Goal: Task Accomplishment & Management: Manage account settings

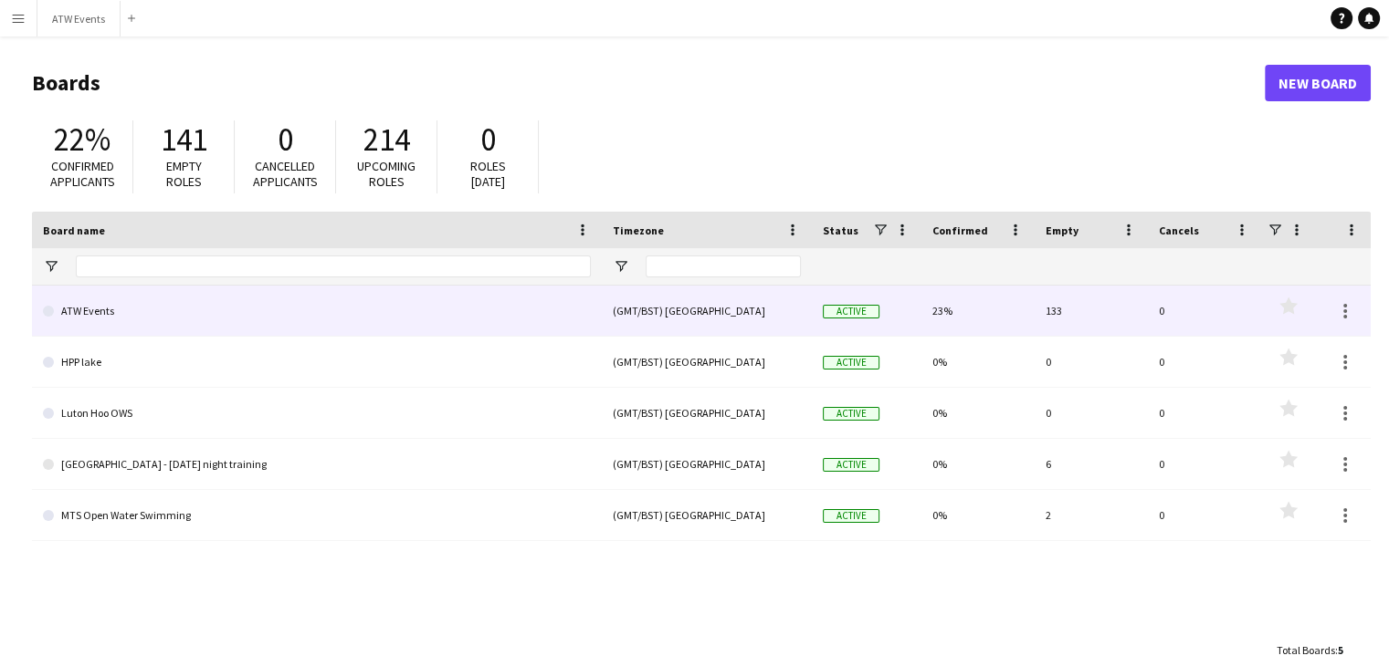
click at [189, 326] on link "ATW Events" at bounding box center [317, 311] width 548 height 51
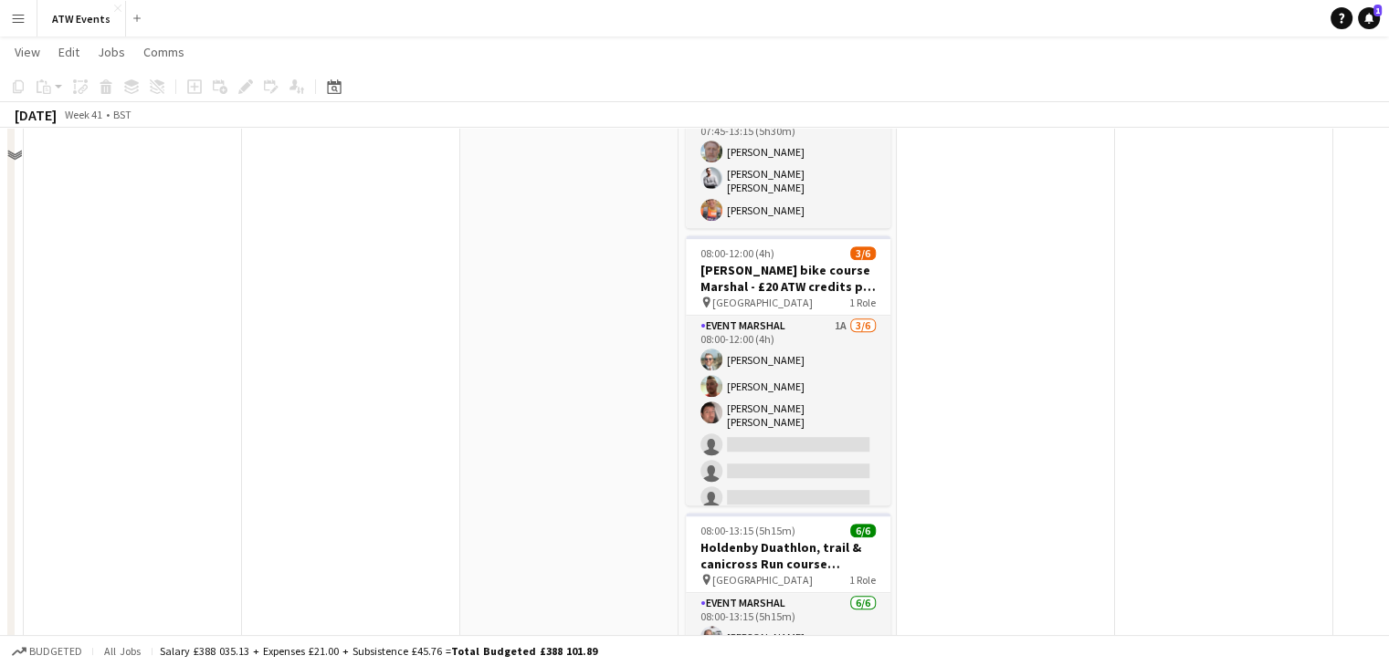
scroll to position [827, 0]
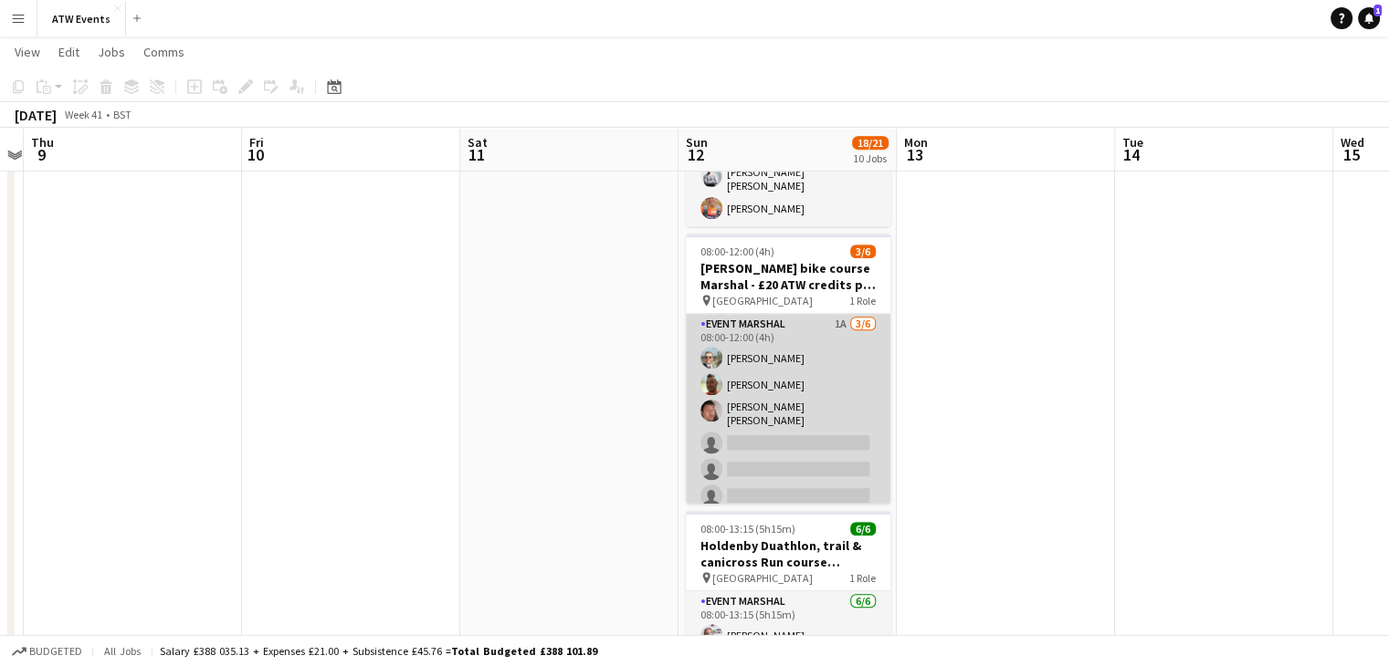
click at [852, 321] on app-card-role "Event Marshal 1A 3/6 08:00-12:00 (4h) Joe Langham Nathan Graves Robert Lee sing…" at bounding box center [788, 414] width 204 height 200
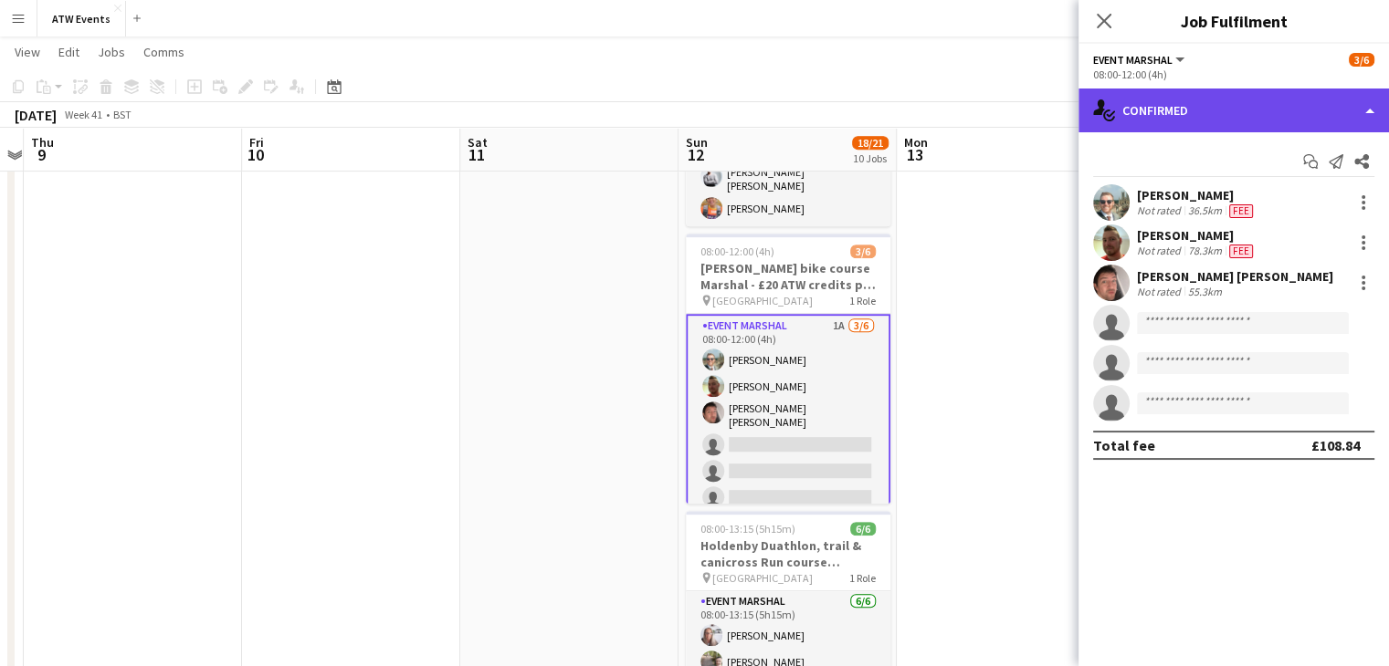
click at [1179, 110] on div "single-neutral-actions-check-2 Confirmed" at bounding box center [1233, 111] width 310 height 44
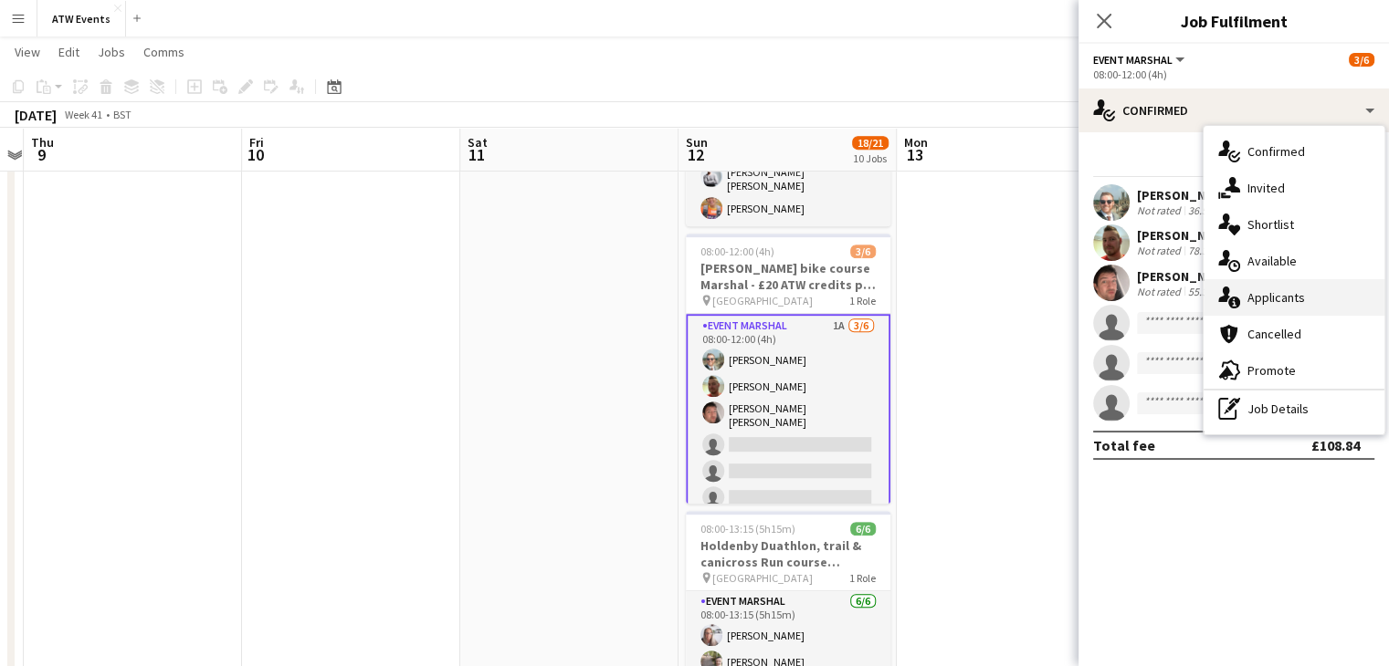
click at [1274, 293] on span "Applicants" at bounding box center [1276, 297] width 58 height 16
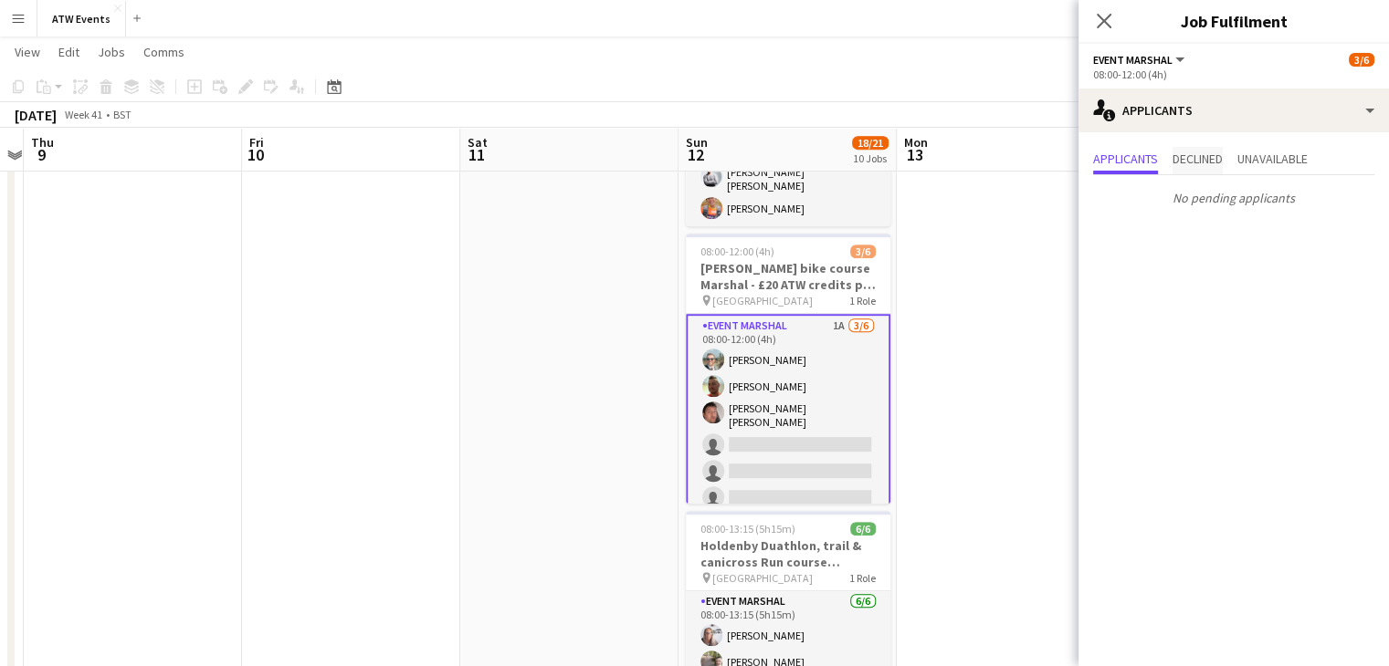
click at [1219, 165] on span "Declined" at bounding box center [1197, 158] width 50 height 13
click at [1246, 165] on span "Unavailable" at bounding box center [1272, 158] width 70 height 13
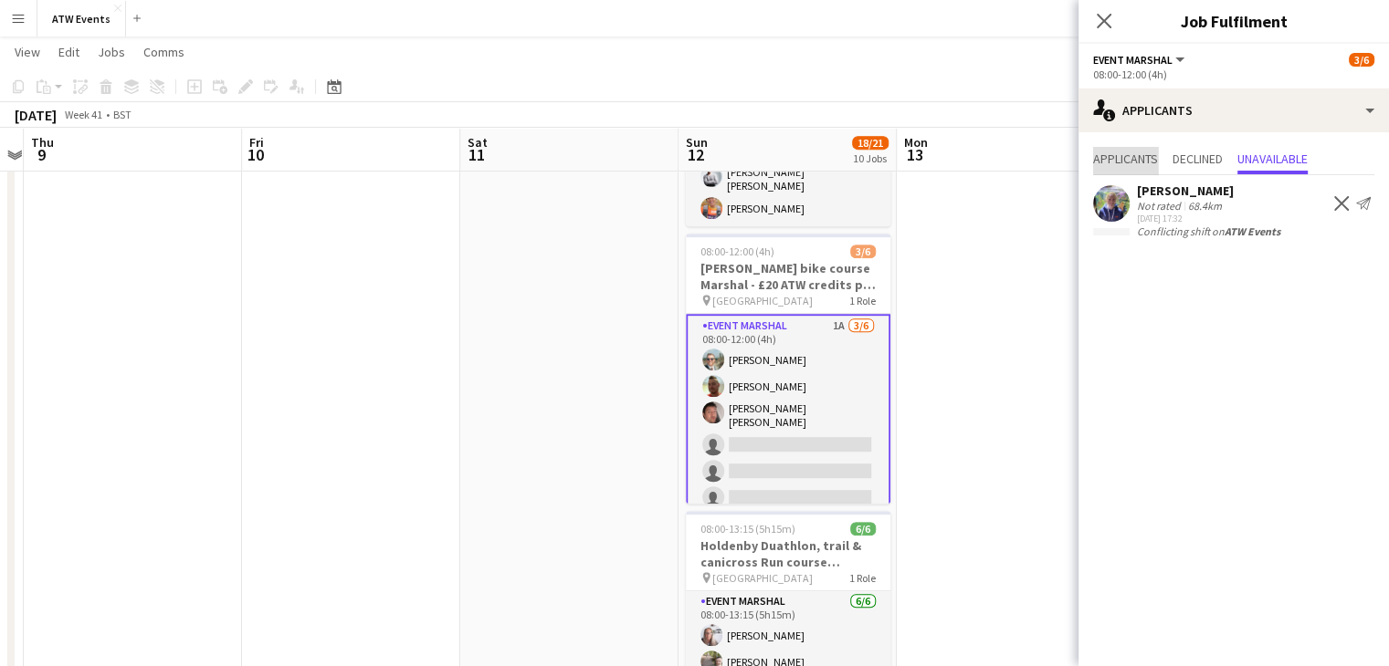
click at [1150, 154] on span "Applicants" at bounding box center [1125, 158] width 65 height 13
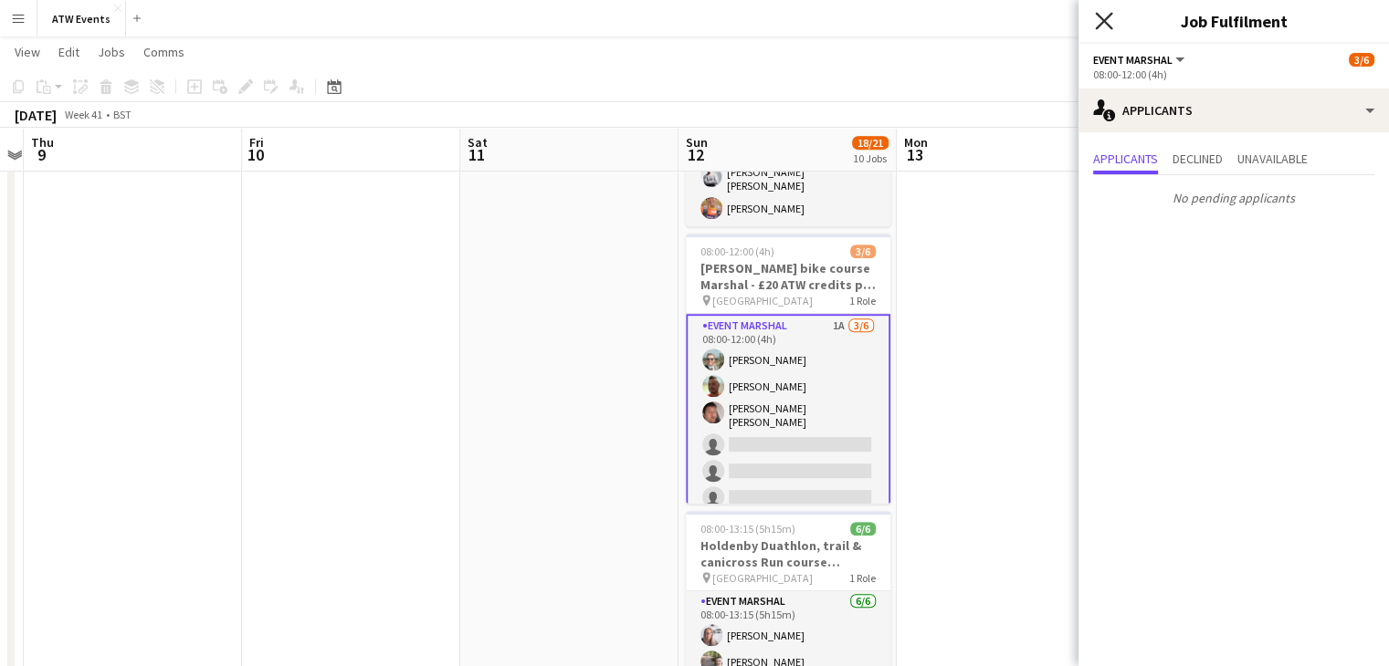
click at [1102, 27] on icon "Close pop-in" at bounding box center [1103, 20] width 17 height 17
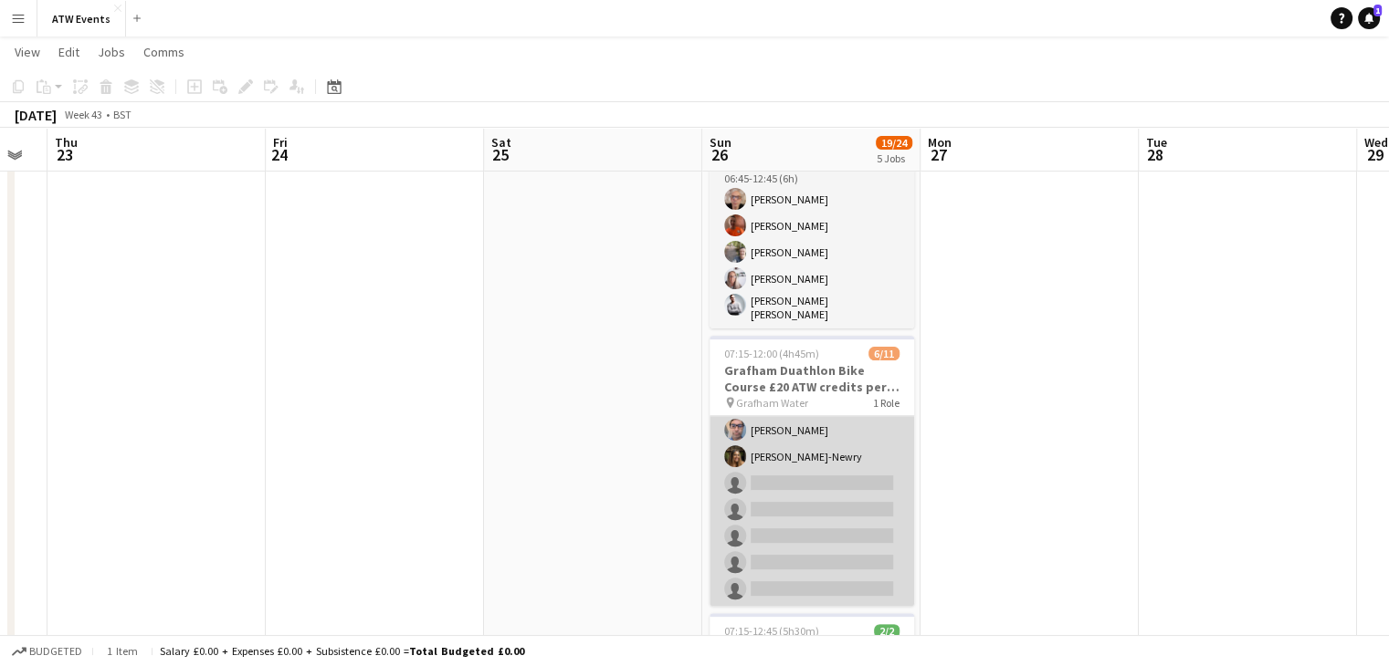
scroll to position [0, 0]
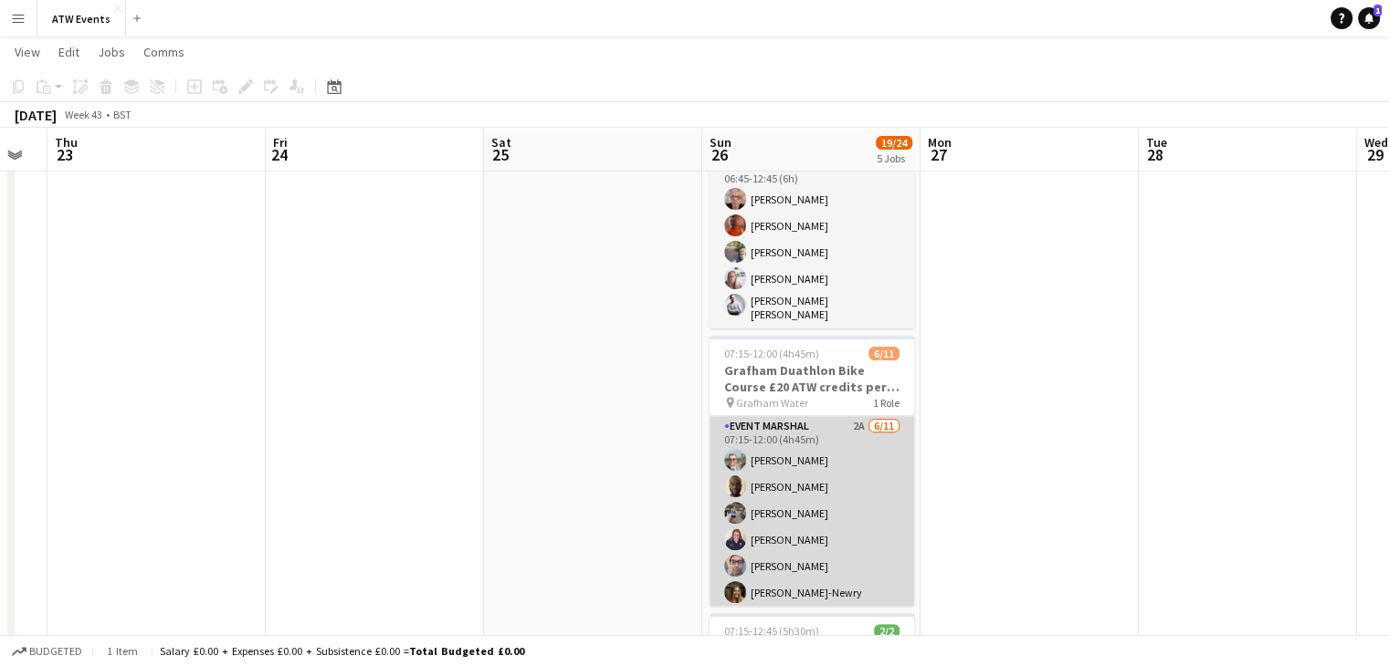
click at [840, 422] on app-card-role "Event Marshal 2A 6/11 07:15-12:00 (4h45m) Joe Langham Adebola Bamiduro Sara Pea…" at bounding box center [811, 579] width 204 height 327
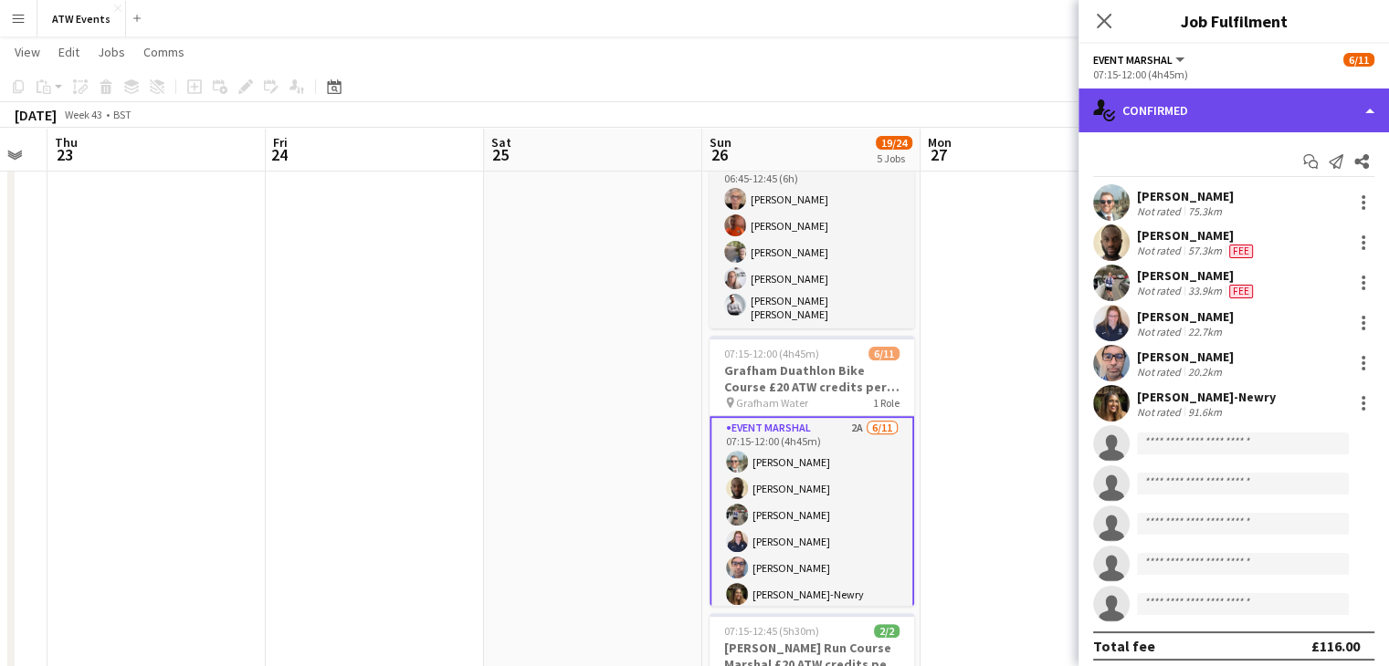
click at [1231, 108] on div "single-neutral-actions-check-2 Confirmed" at bounding box center [1233, 111] width 310 height 44
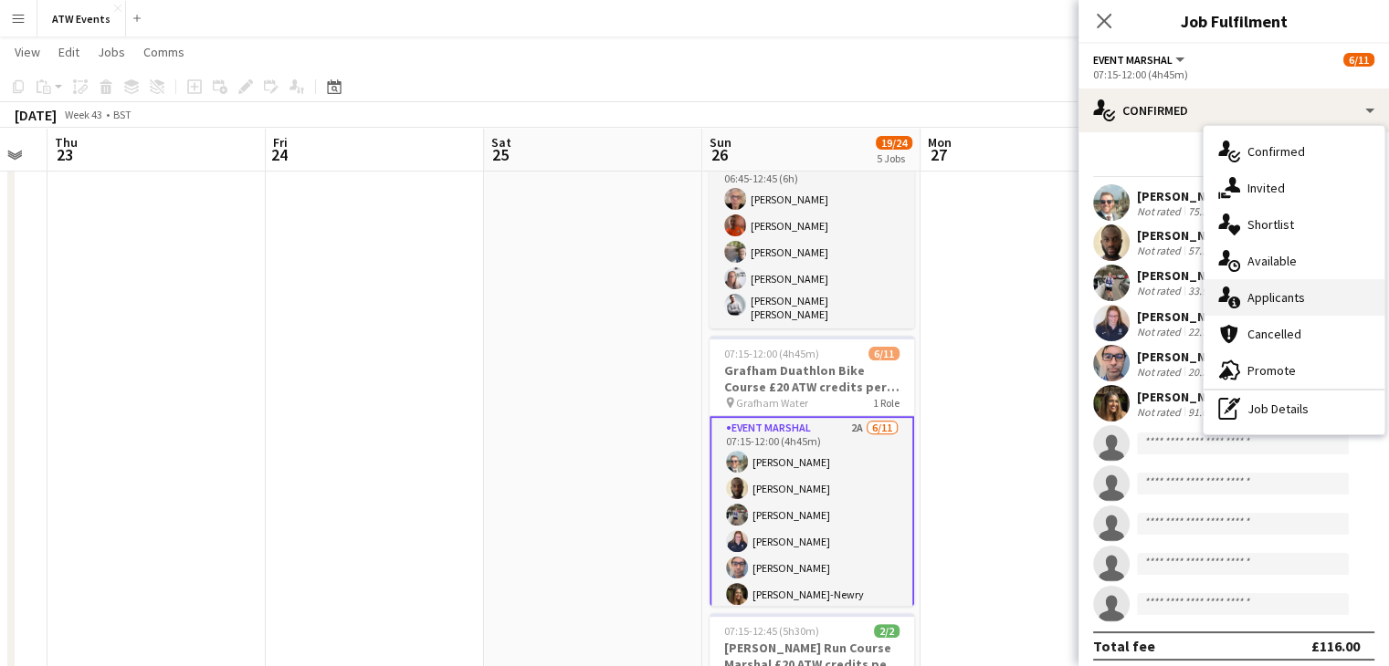
click at [1268, 289] on span "Applicants" at bounding box center [1276, 297] width 58 height 16
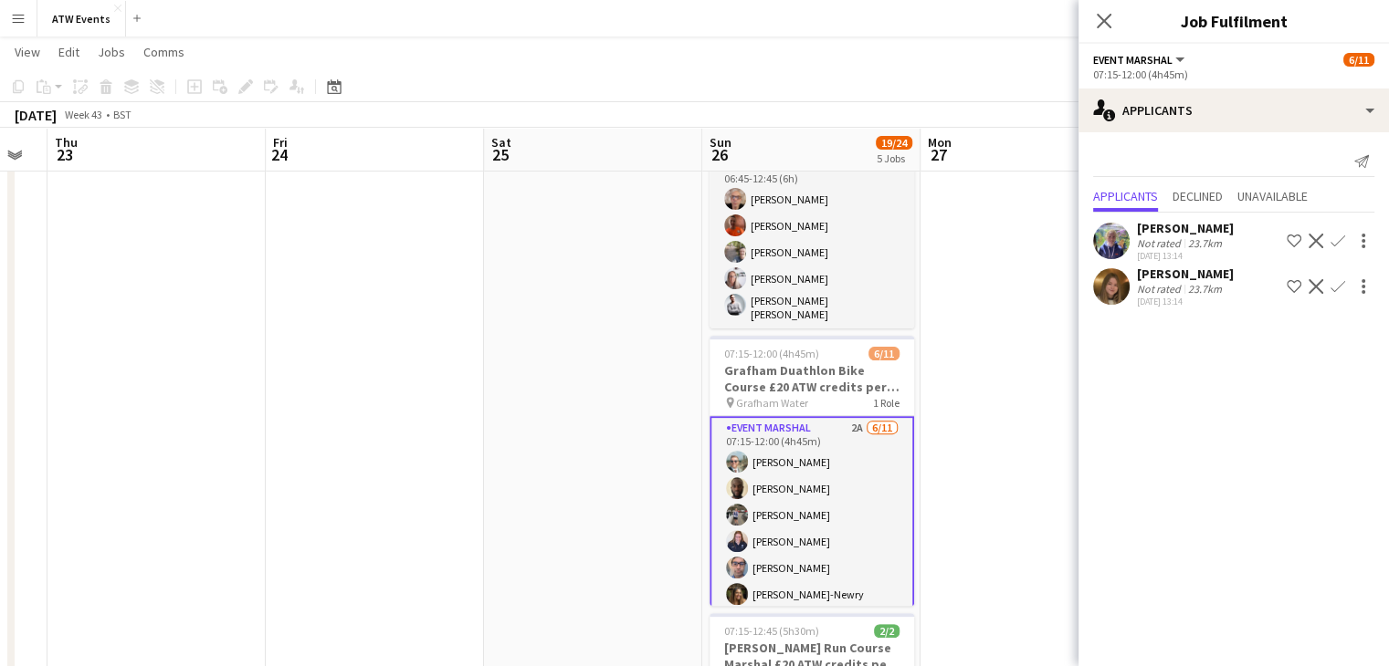
click at [1000, 319] on app-date-cell at bounding box center [1029, 380] width 218 height 1437
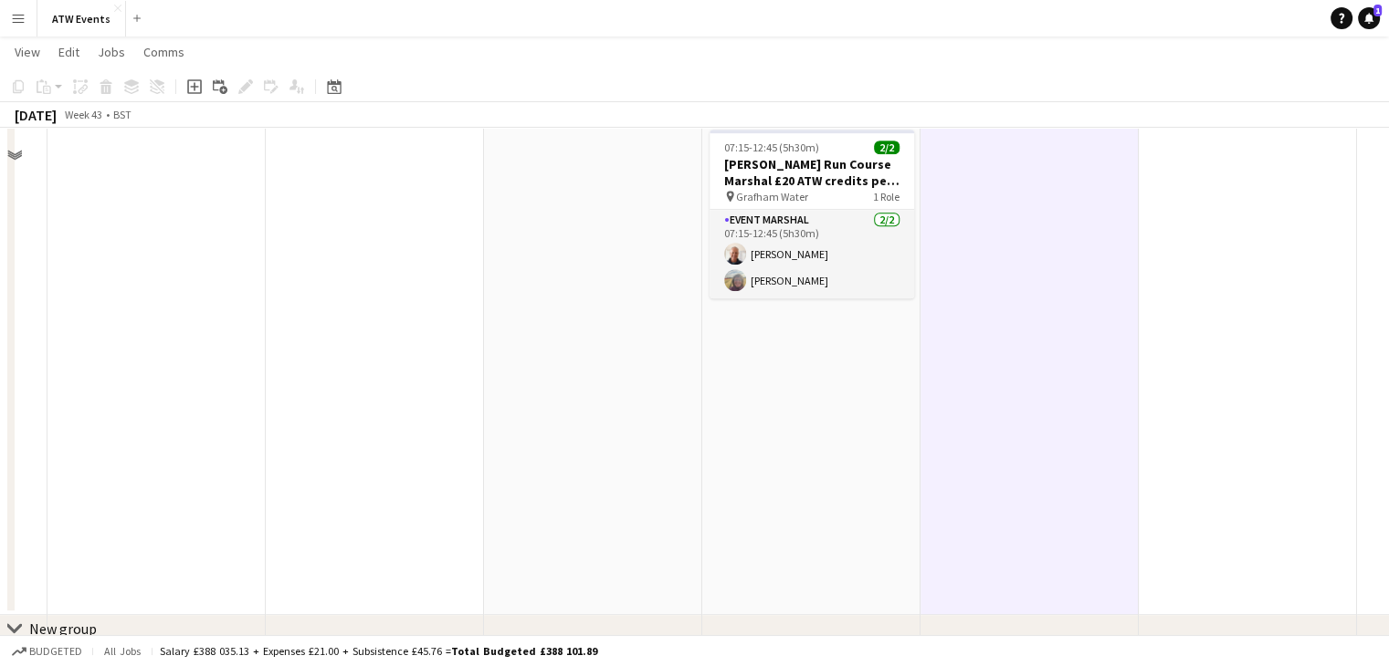
scroll to position [621, 0]
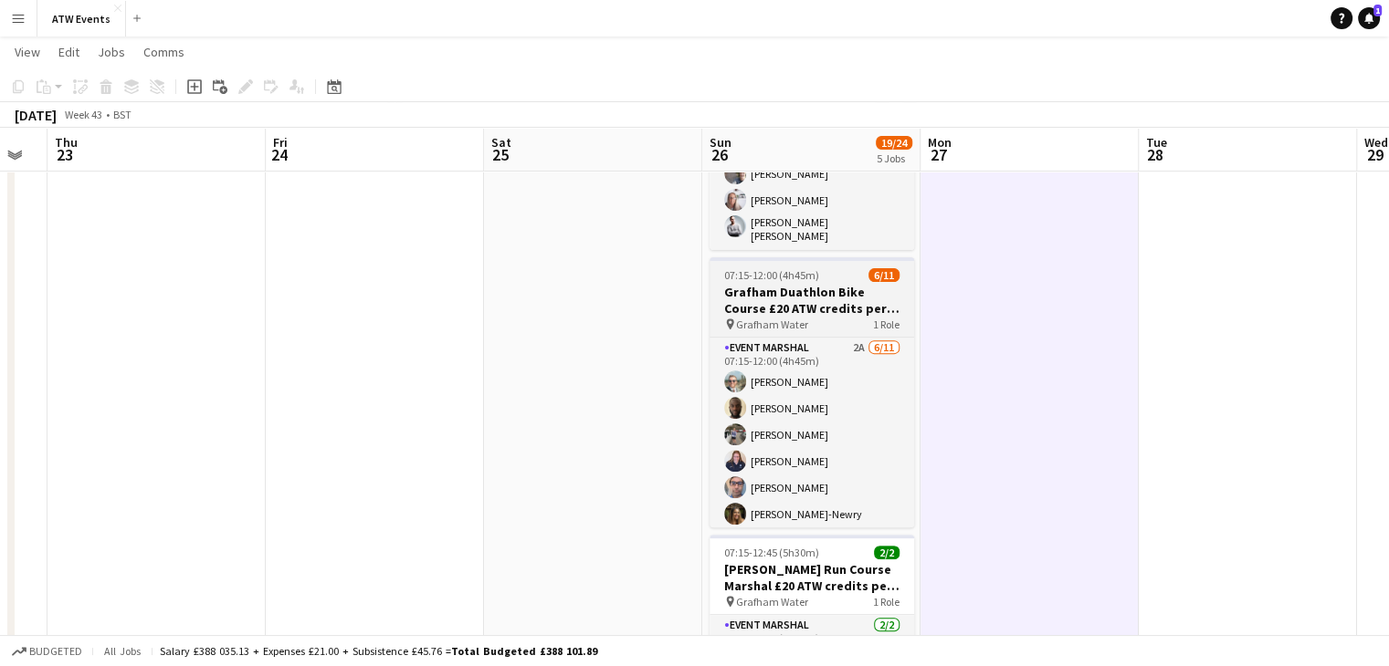
click at [833, 293] on h3 "Grafham Duathlon Bike Course £20 ATW credits per hour" at bounding box center [811, 300] width 204 height 33
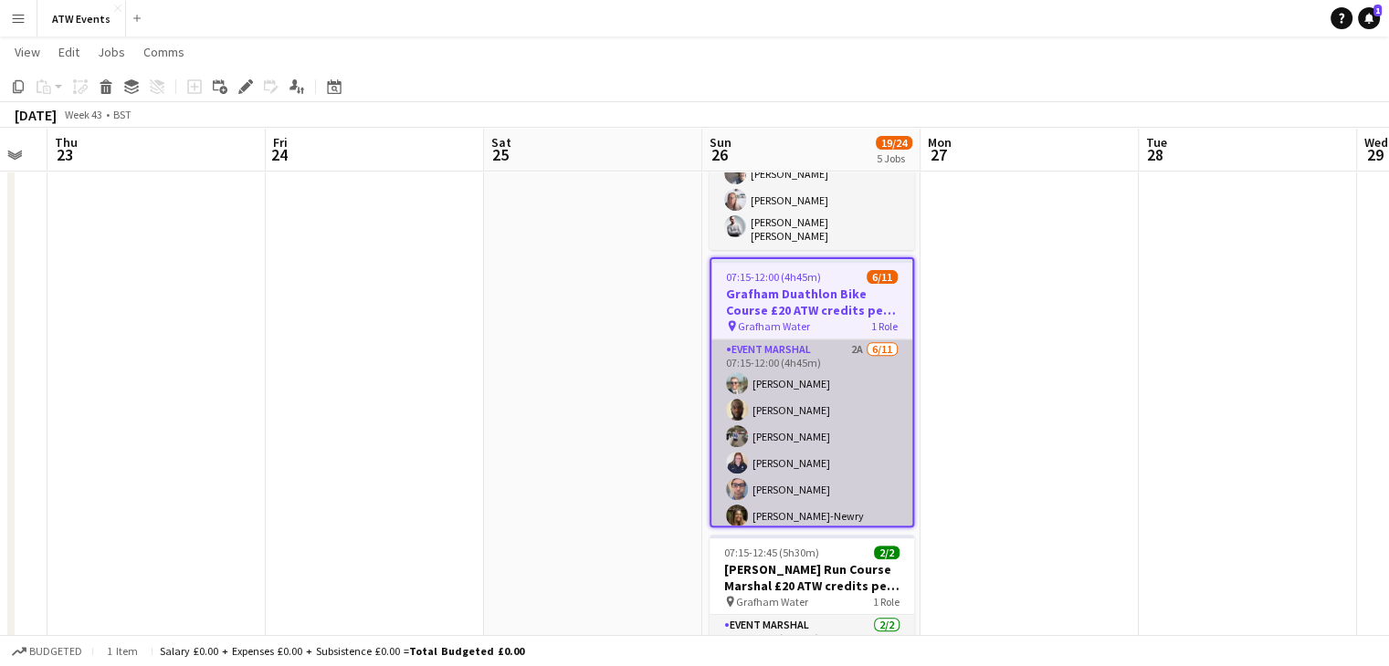
click at [806, 361] on app-card-role "Event Marshal 2A 6/11 07:15-12:00 (4h45m) Joe Langham Adebola Bamiduro Sara Pea…" at bounding box center [811, 503] width 201 height 327
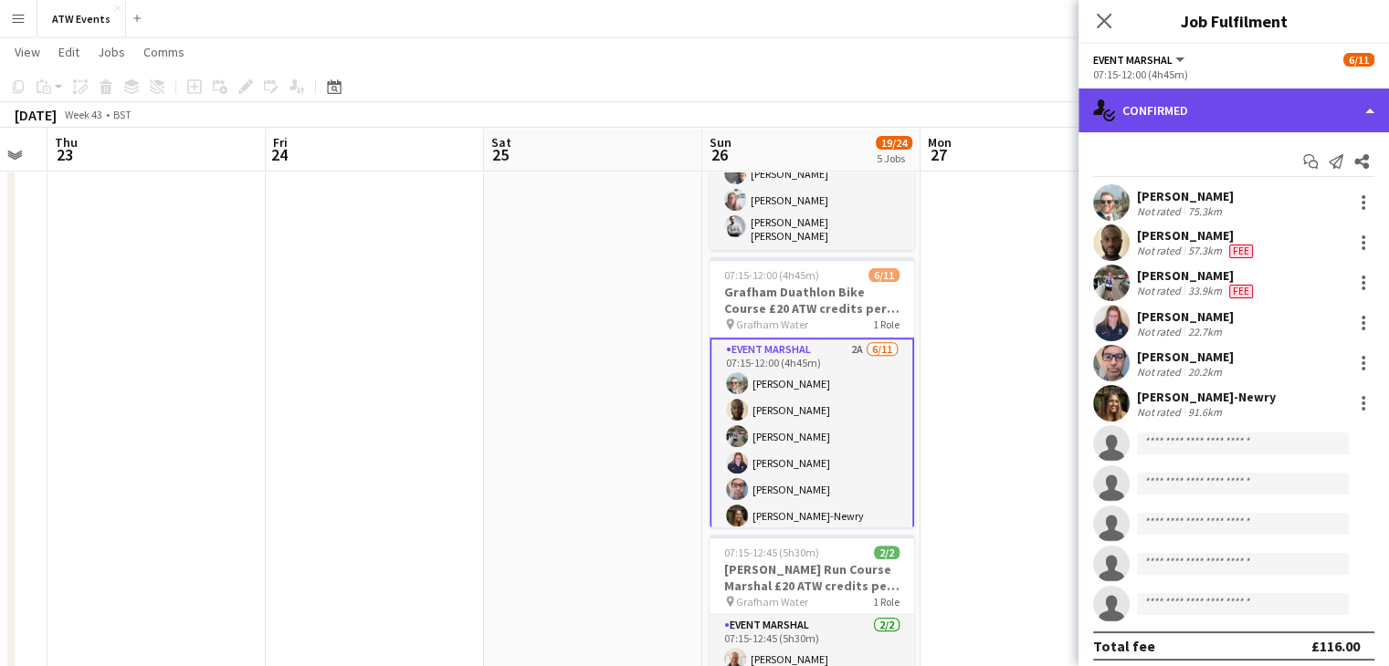
click at [1187, 103] on div "single-neutral-actions-check-2 Confirmed" at bounding box center [1233, 111] width 310 height 44
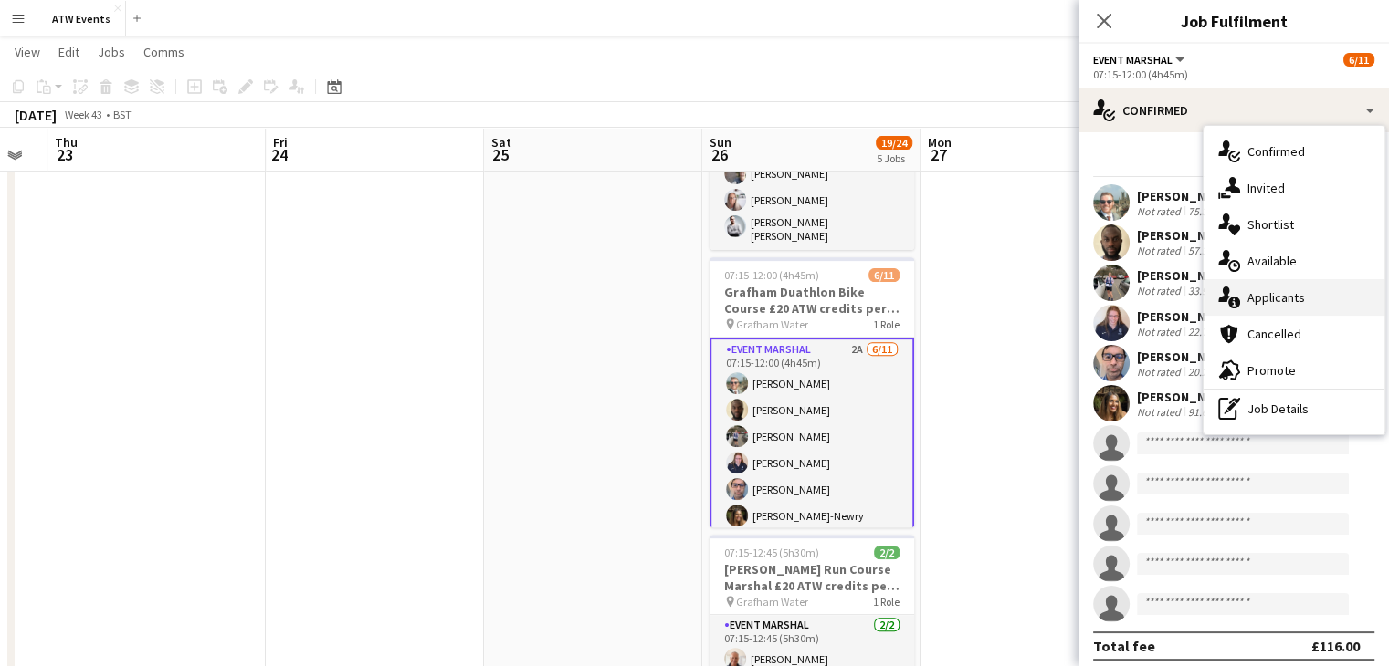
click at [1276, 299] on span "Applicants" at bounding box center [1276, 297] width 58 height 16
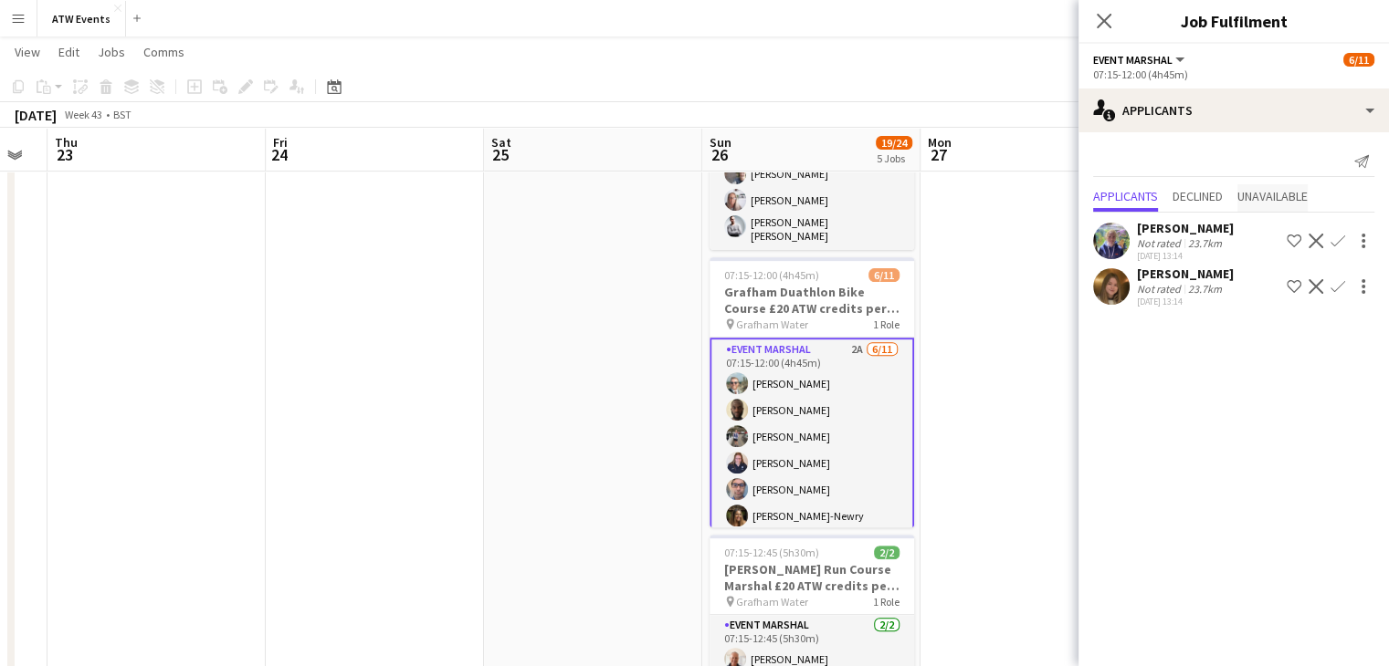
click at [1267, 198] on span "Unavailable" at bounding box center [1272, 196] width 70 height 13
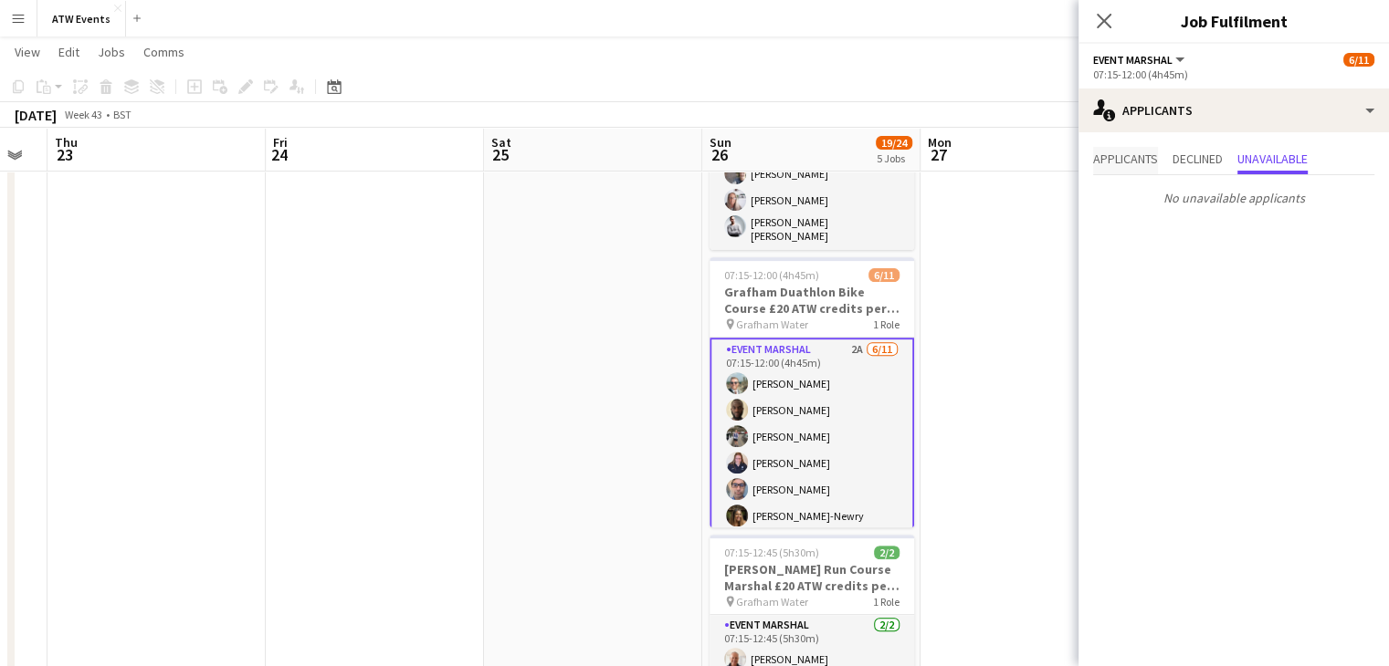
click at [1137, 162] on span "Applicants" at bounding box center [1125, 158] width 65 height 13
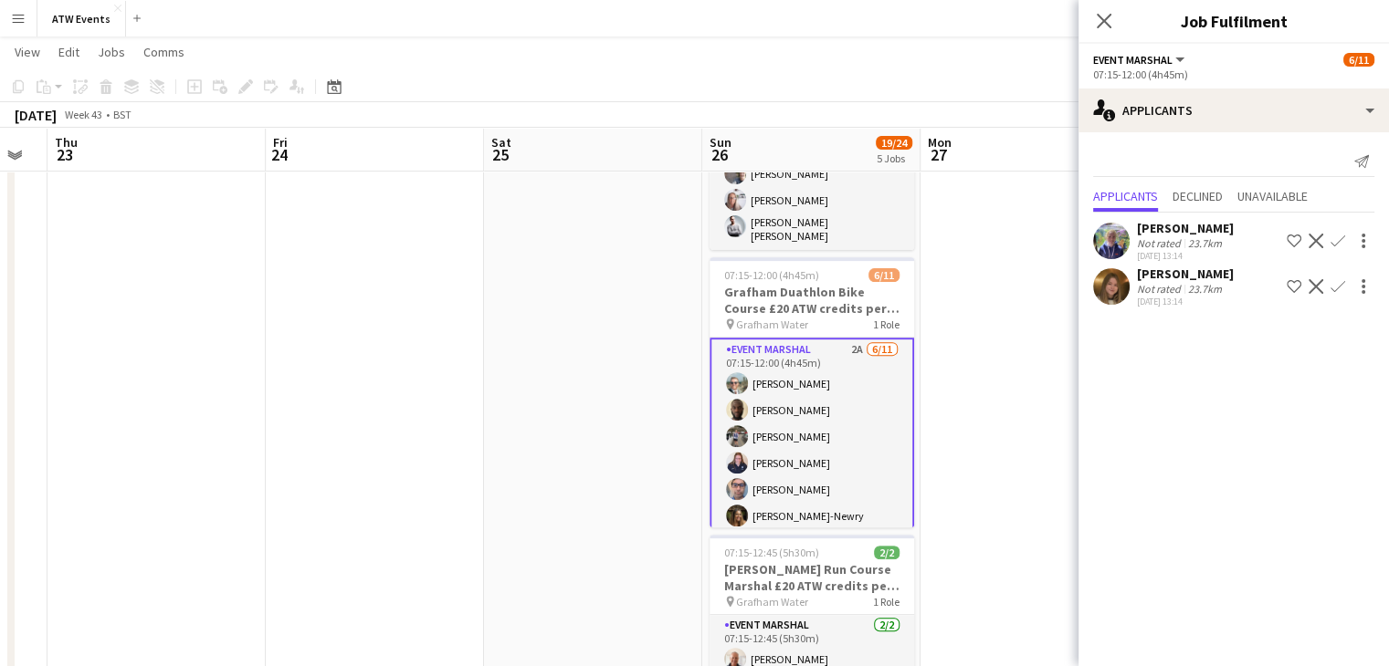
click at [987, 351] on app-date-cell at bounding box center [1029, 302] width 218 height 1437
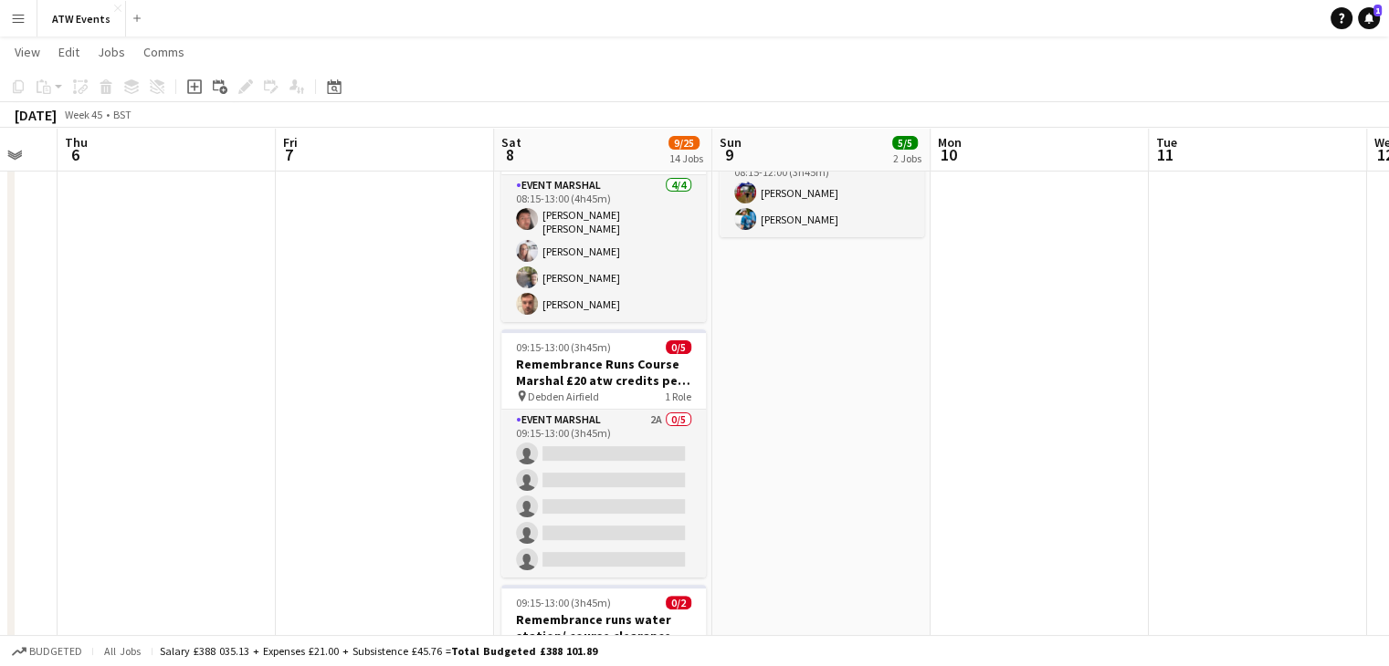
scroll to position [347, 0]
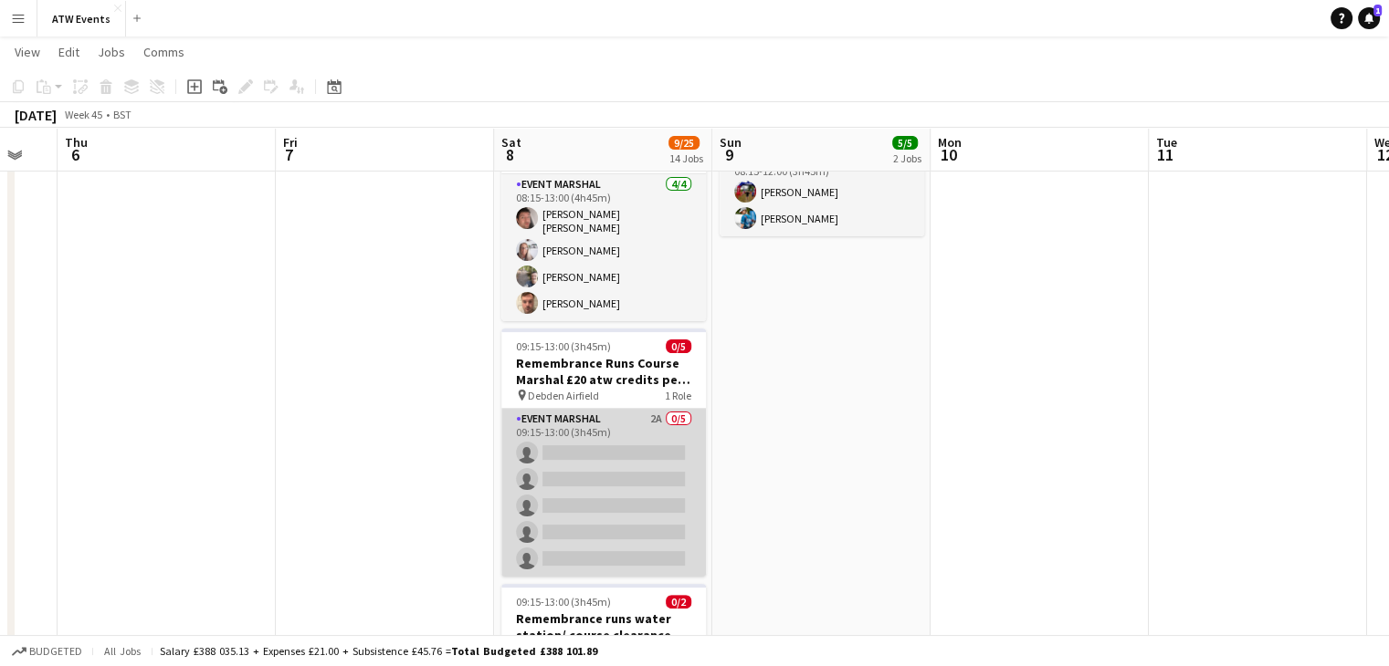
click at [621, 450] on app-card-role "Event Marshal 2A 0/5 09:15-13:00 (3h45m) single-neutral-actions single-neutral-…" at bounding box center [603, 493] width 204 height 168
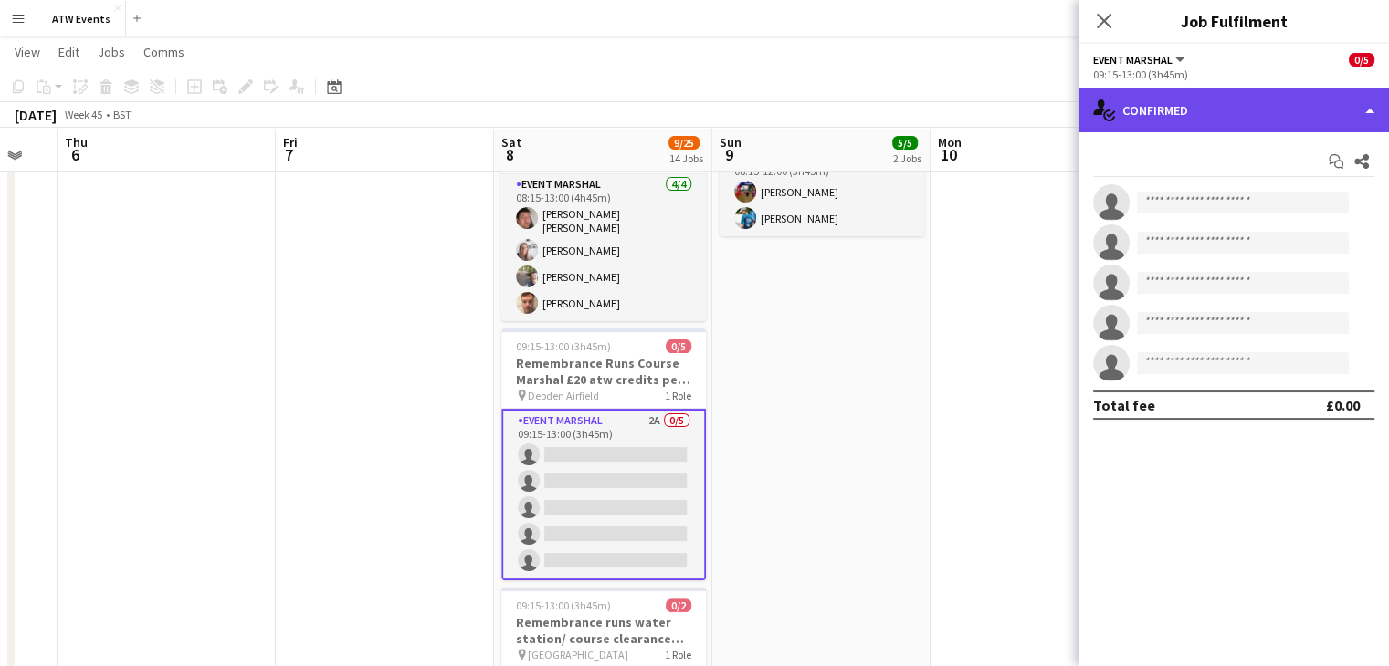
click at [1195, 110] on div "single-neutral-actions-check-2 Confirmed" at bounding box center [1233, 111] width 310 height 44
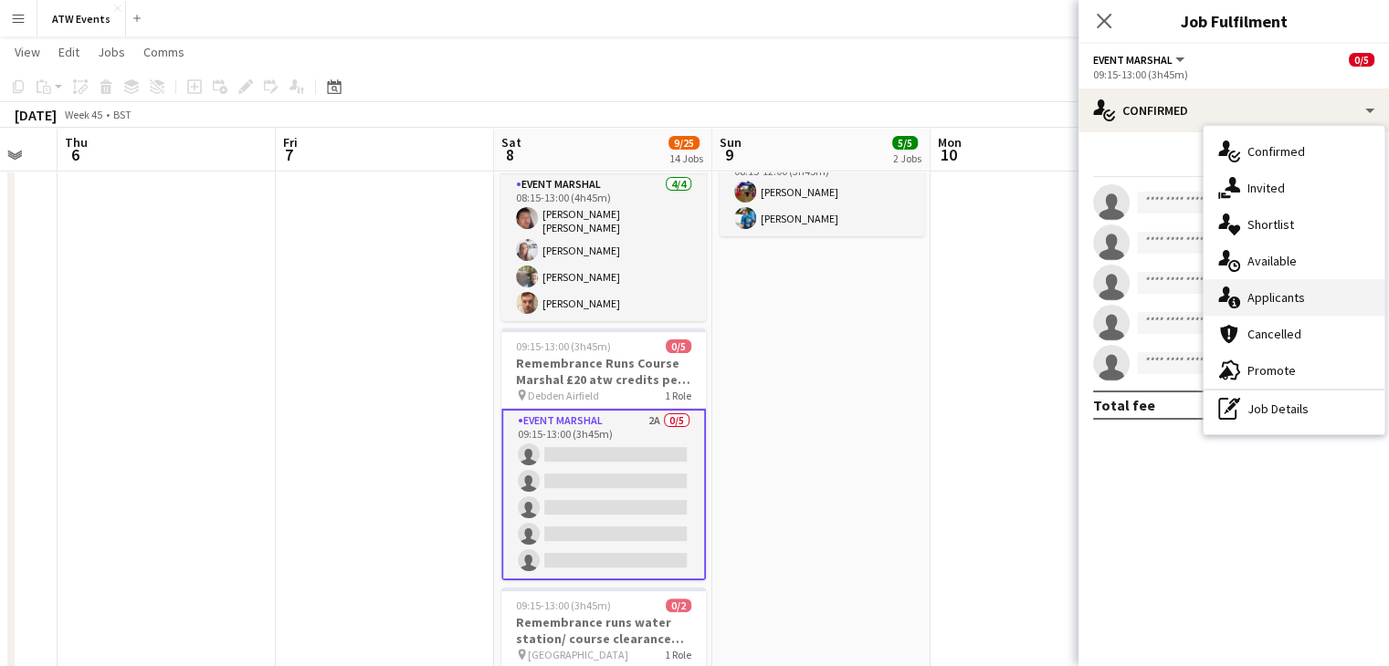
click at [1262, 297] on span "Applicants" at bounding box center [1276, 297] width 58 height 16
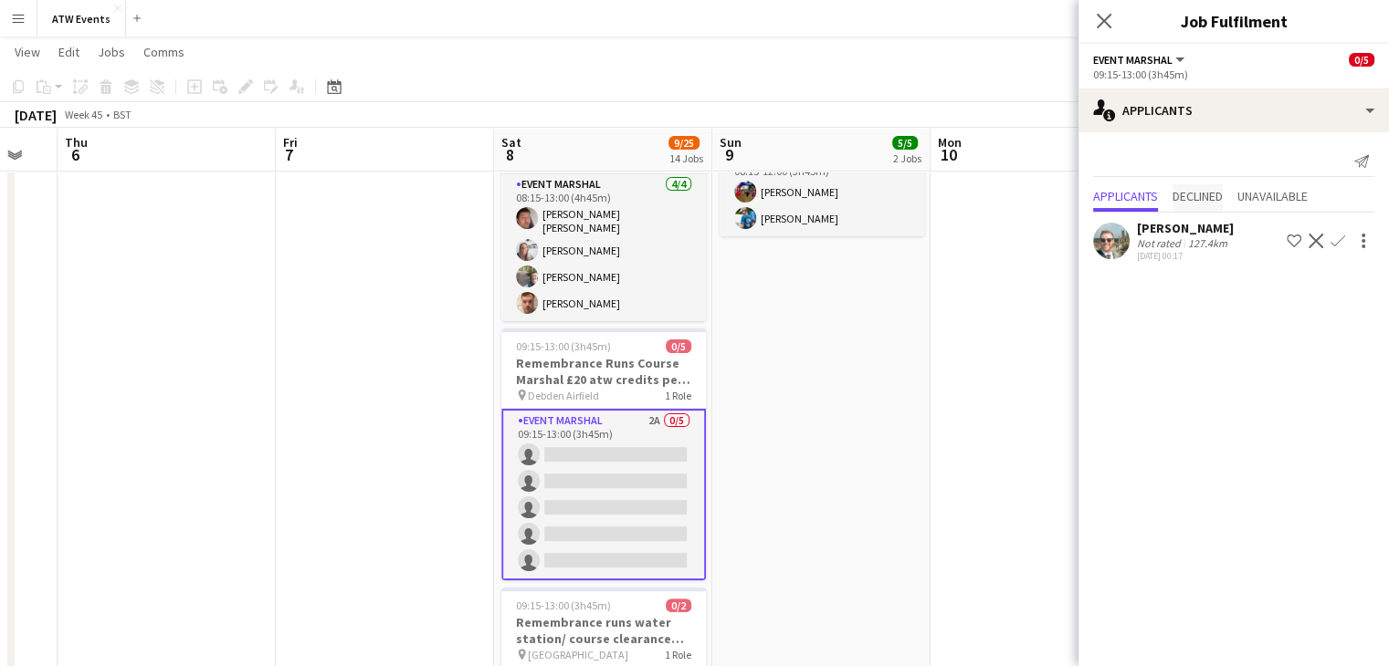
click at [1205, 193] on span "Declined" at bounding box center [1197, 196] width 50 height 13
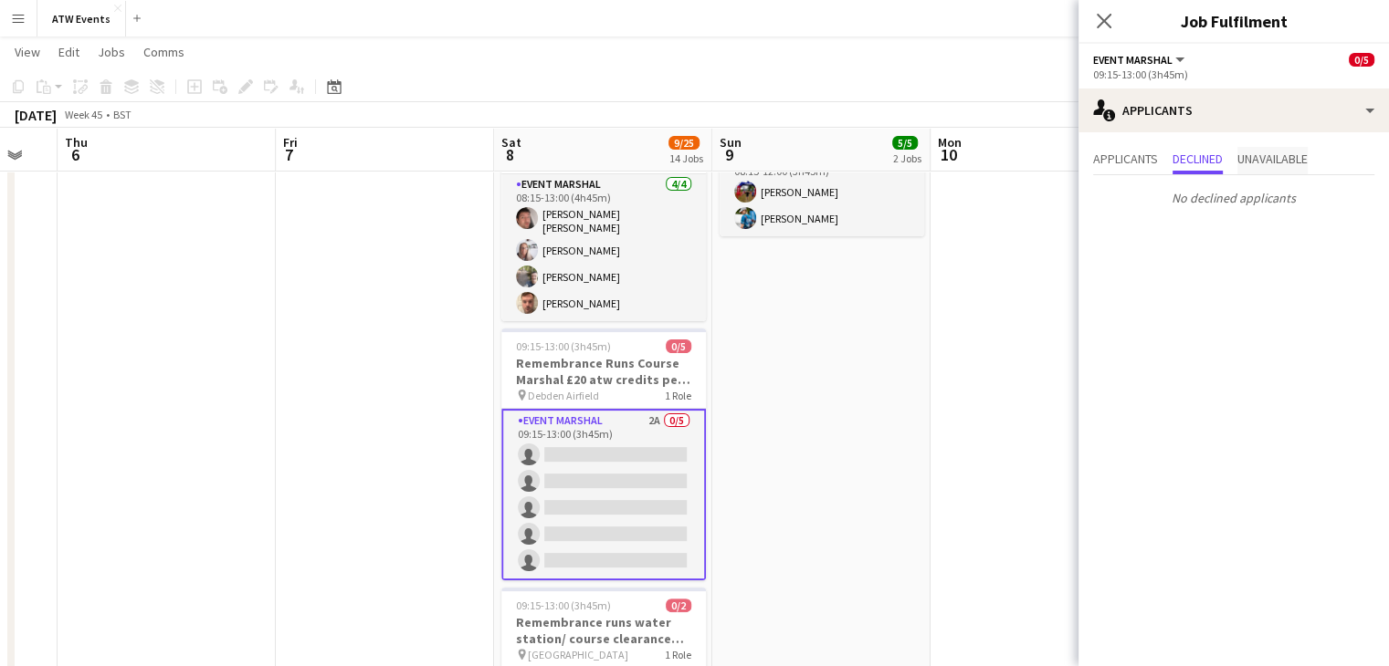
click at [1284, 150] on span "Unavailable" at bounding box center [1272, 160] width 70 height 27
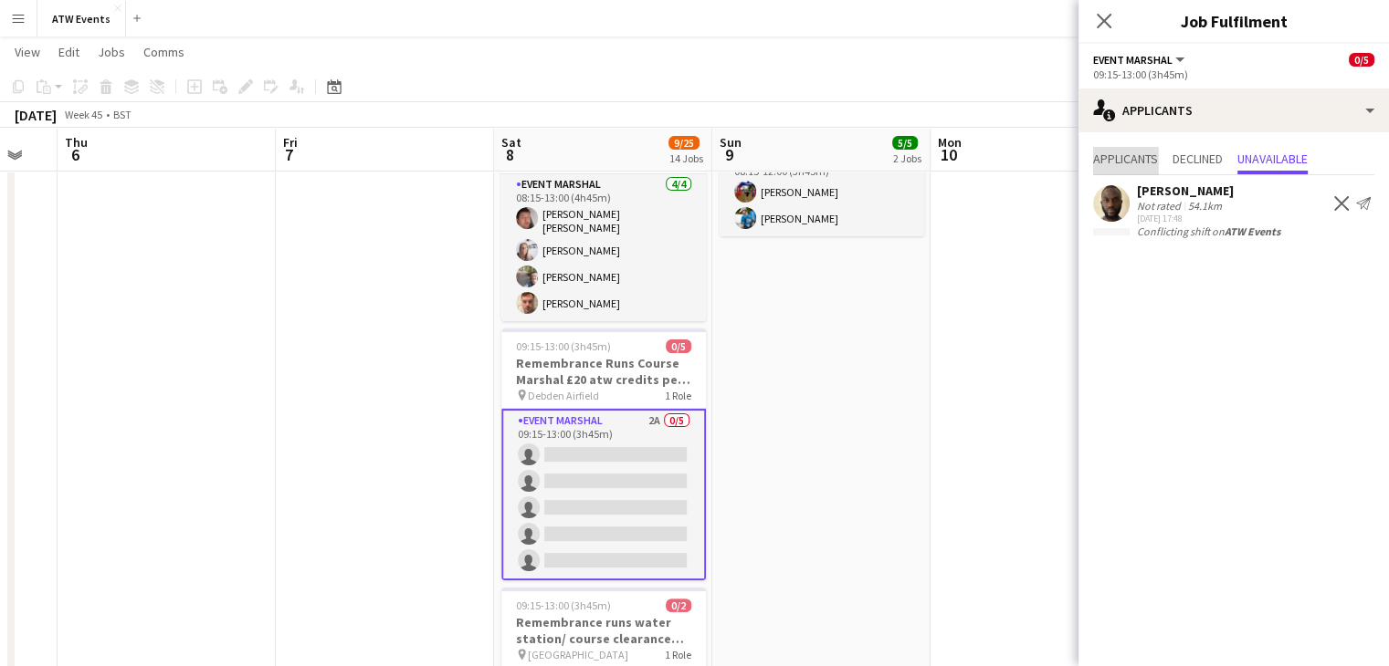
click at [1139, 155] on span "Applicants" at bounding box center [1125, 158] width 65 height 13
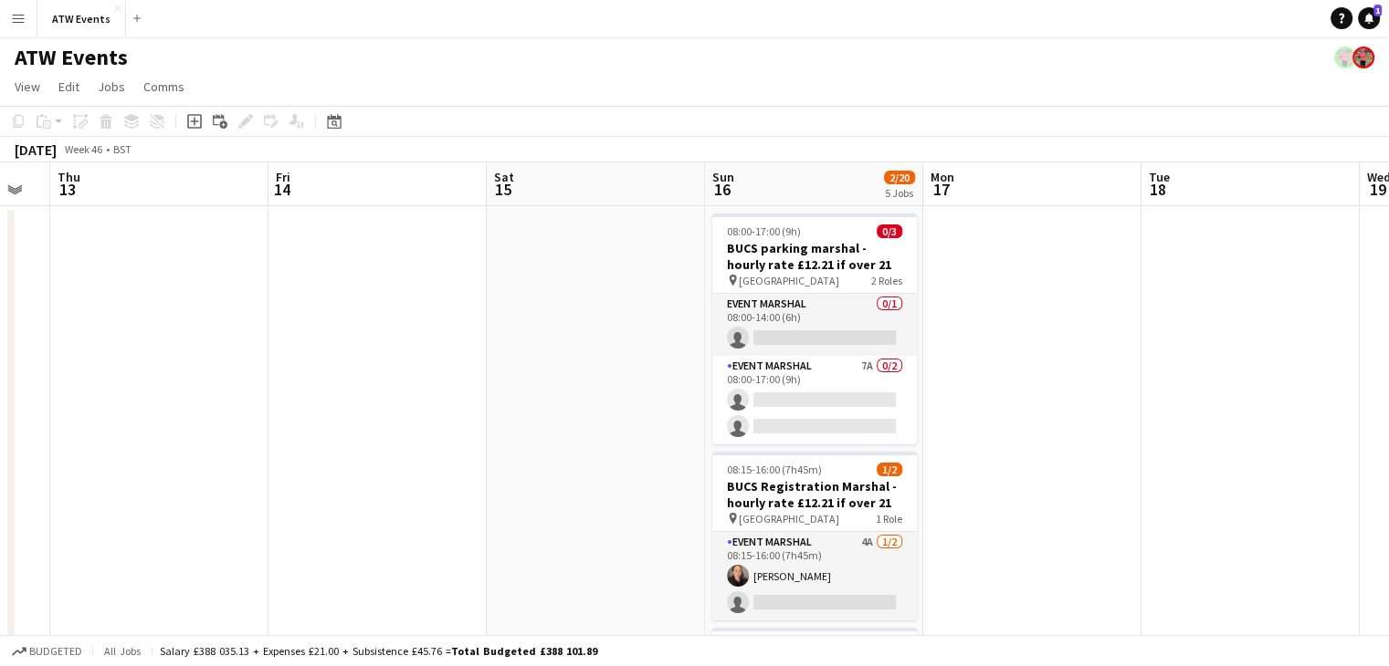
scroll to position [0, 606]
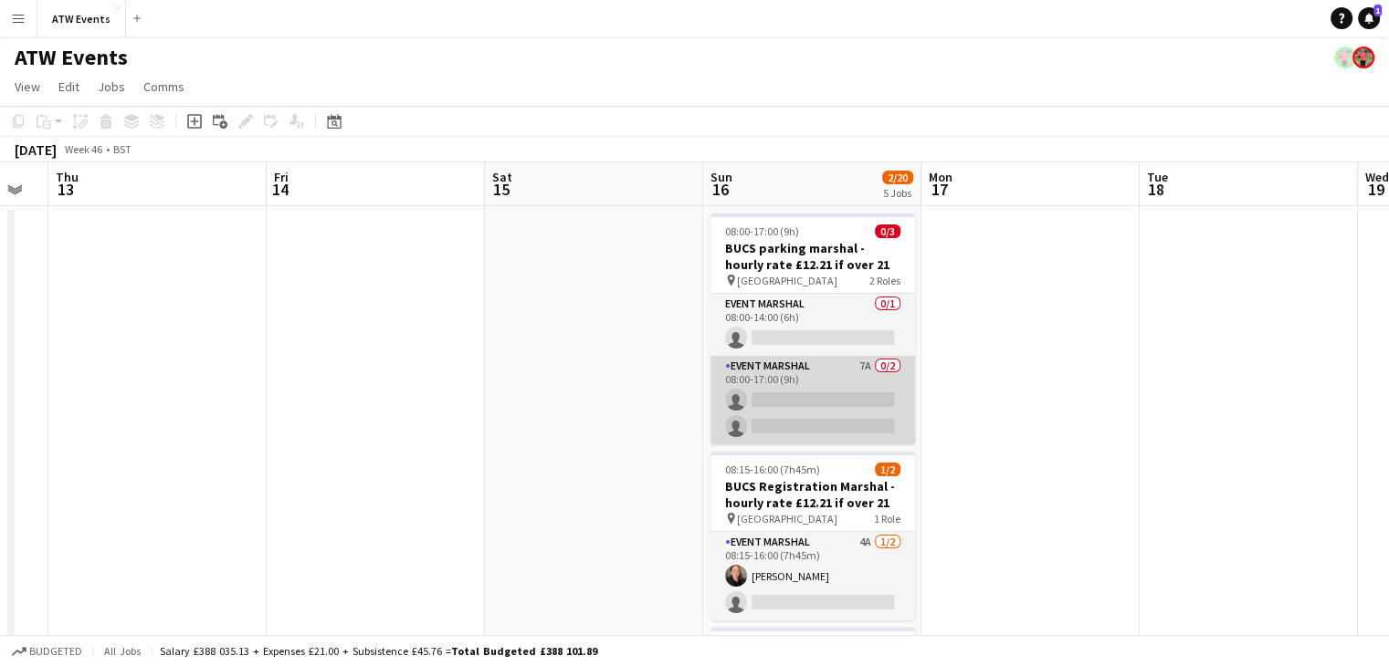
click at [847, 397] on app-card-role "Event Marshal 7A 0/2 08:00-17:00 (9h) single-neutral-actions single-neutral-act…" at bounding box center [812, 400] width 204 height 89
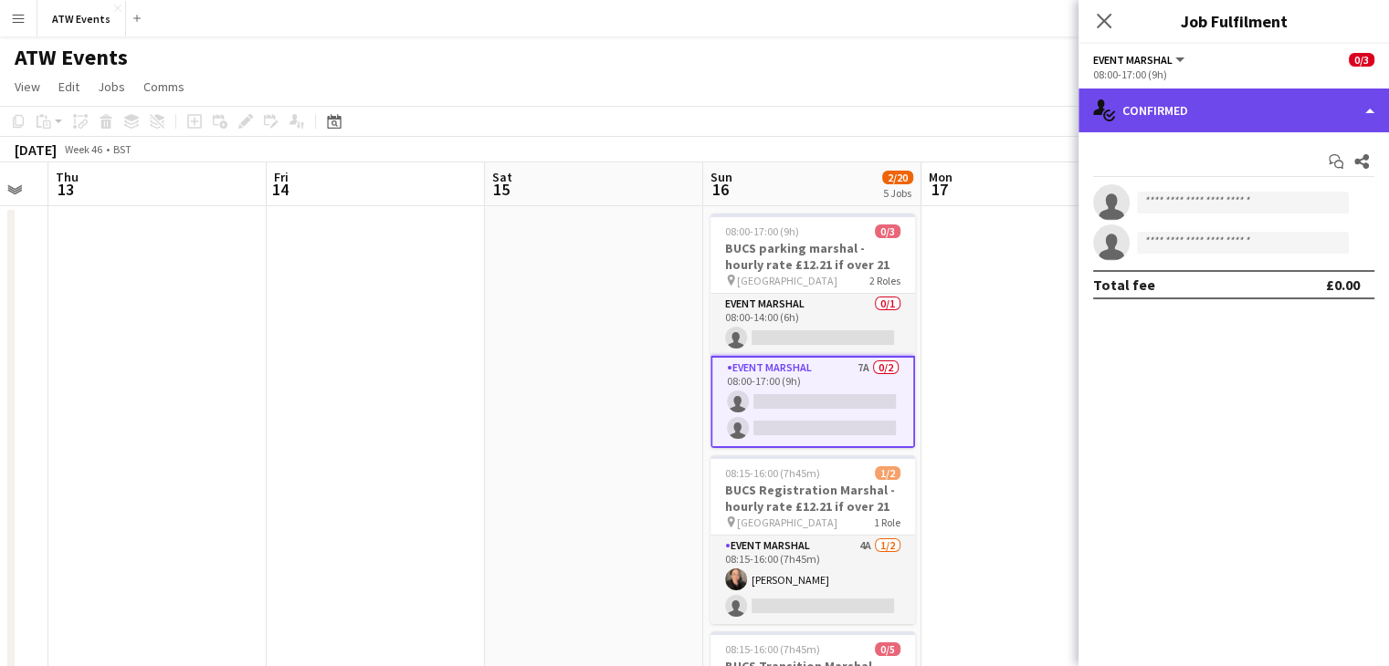
click at [1203, 108] on div "single-neutral-actions-check-2 Confirmed" at bounding box center [1233, 111] width 310 height 44
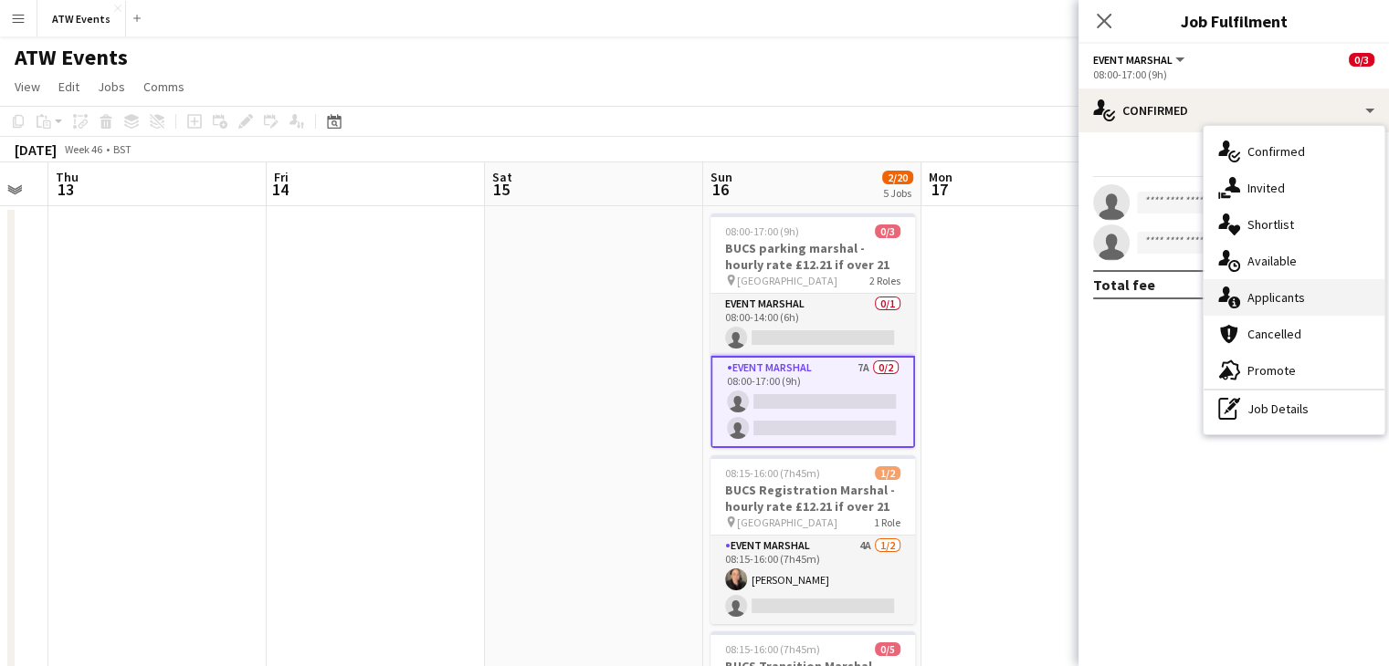
click at [1241, 289] on div "single-neutral-actions-information Applicants" at bounding box center [1293, 297] width 181 height 37
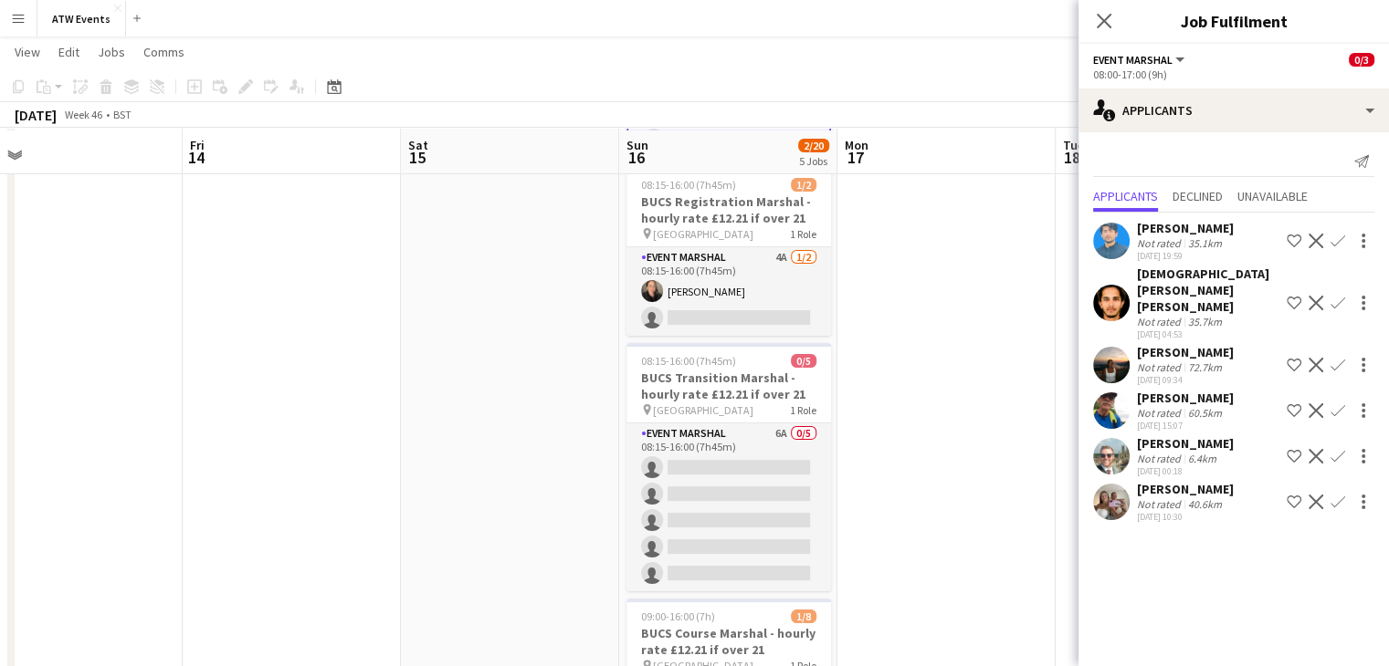
scroll to position [288, 0]
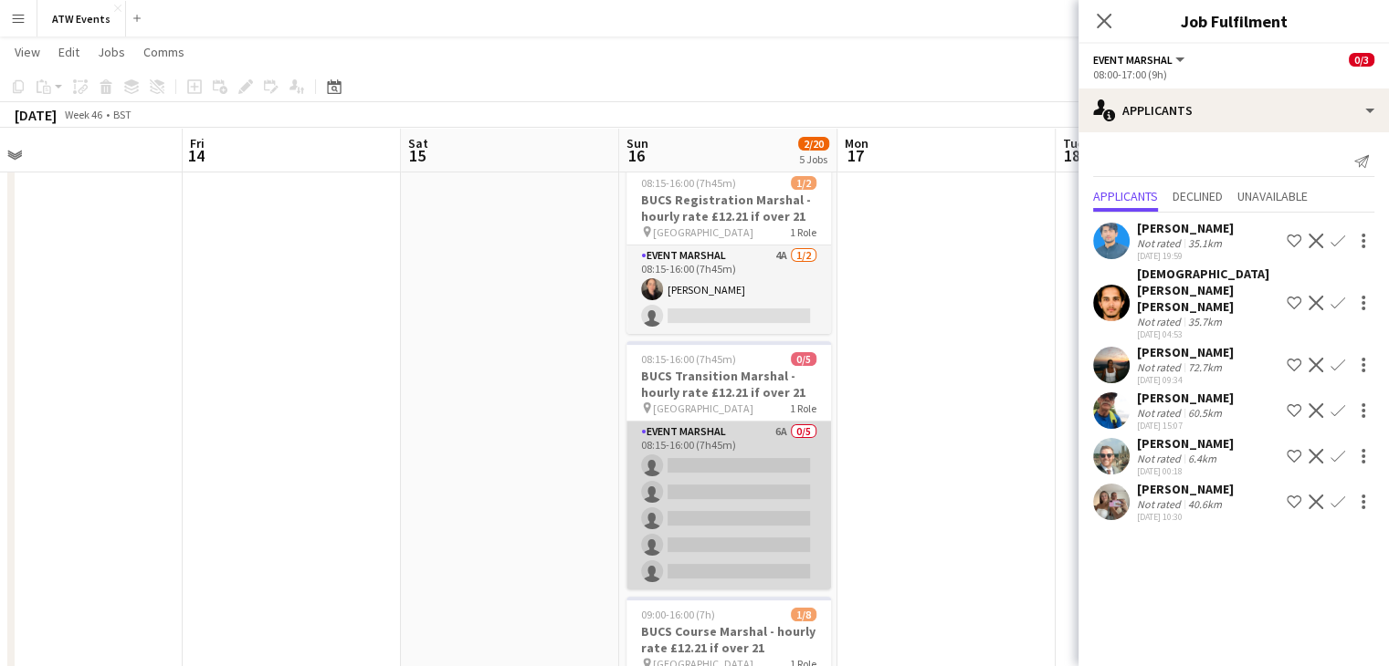
click at [785, 445] on app-card-role "Event Marshal 6A 0/5 08:15-16:00 (7h45m) single-neutral-actions single-neutral-…" at bounding box center [728, 506] width 204 height 168
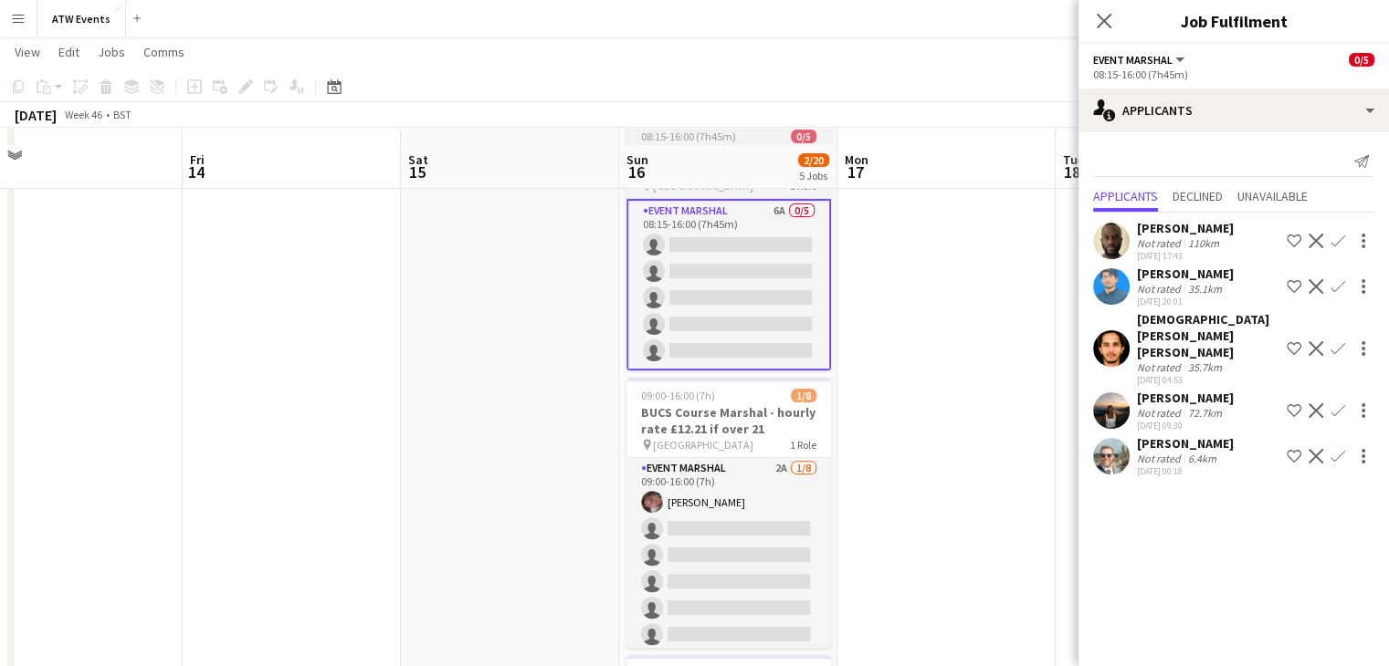
scroll to position [525, 0]
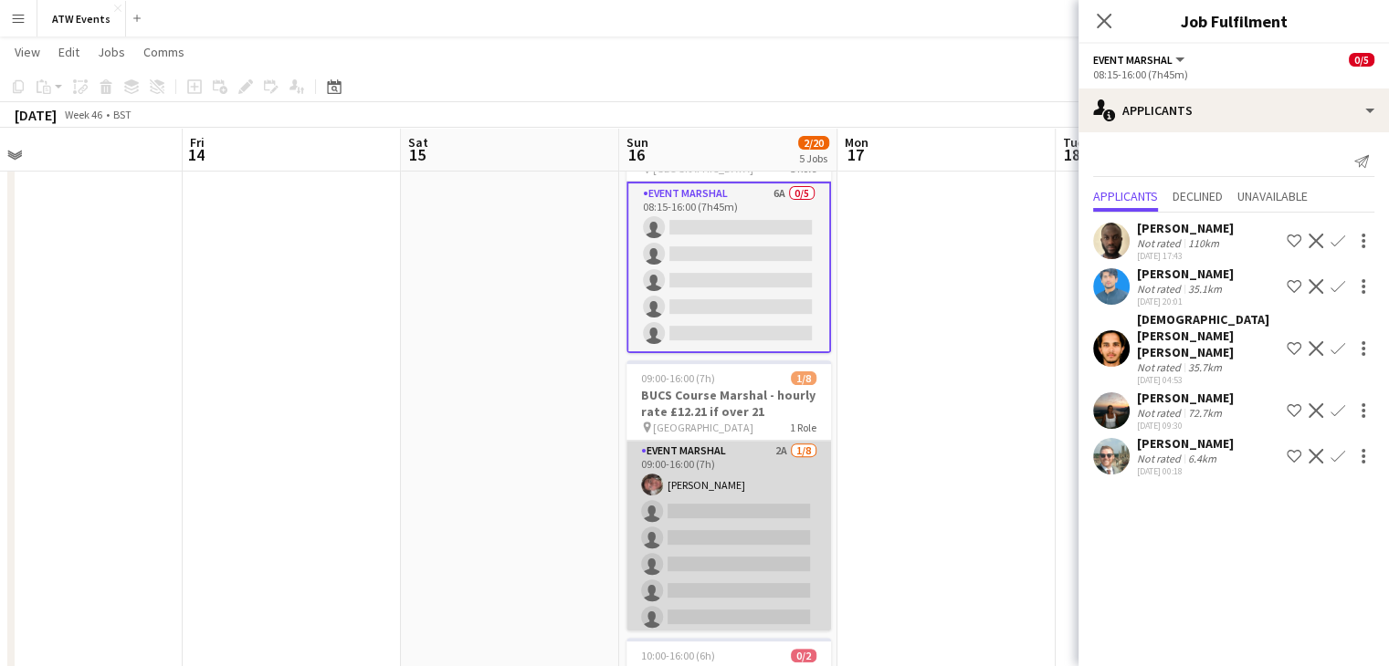
click at [741, 506] on app-card-role "Event Marshal 2A 1/8 09:00-16:00 (7h) Jordan Pope single-neutral-actions single…" at bounding box center [728, 564] width 204 height 247
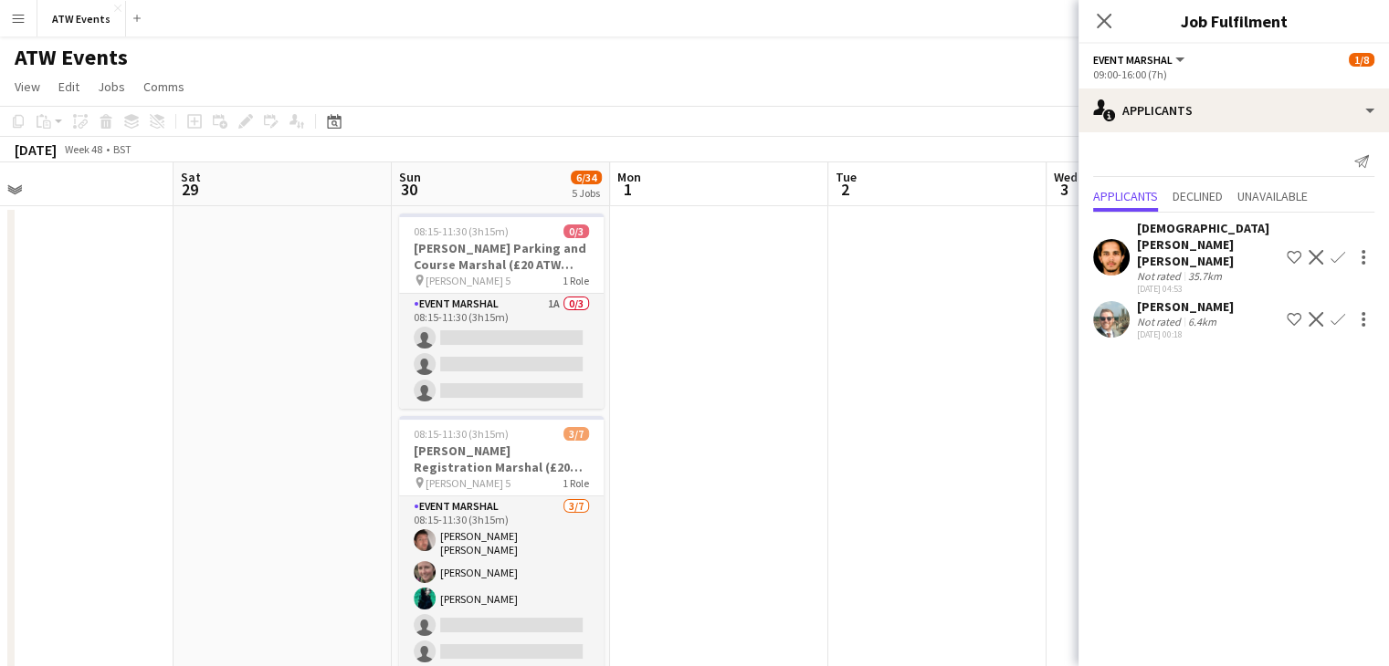
scroll to position [0, 733]
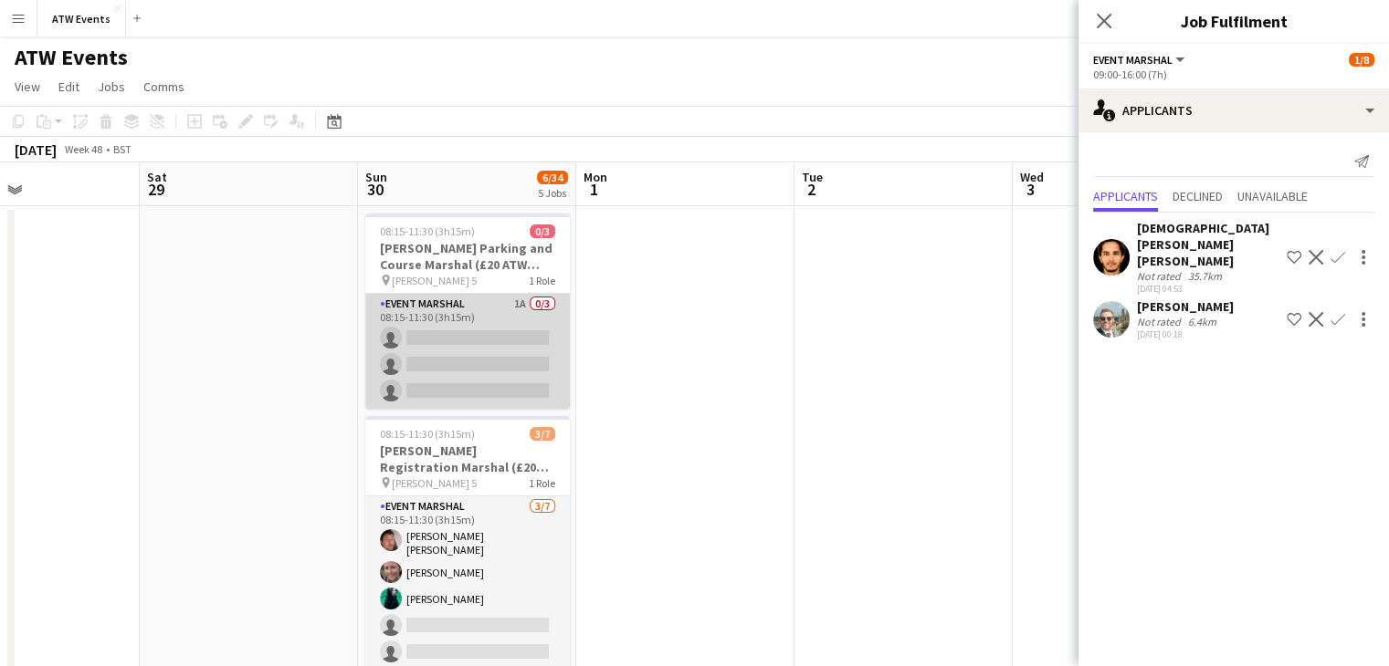
click at [503, 346] on app-card-role "Event Marshal 1A 0/3 08:15-11:30 (3h15m) single-neutral-actions single-neutral-…" at bounding box center [467, 351] width 204 height 115
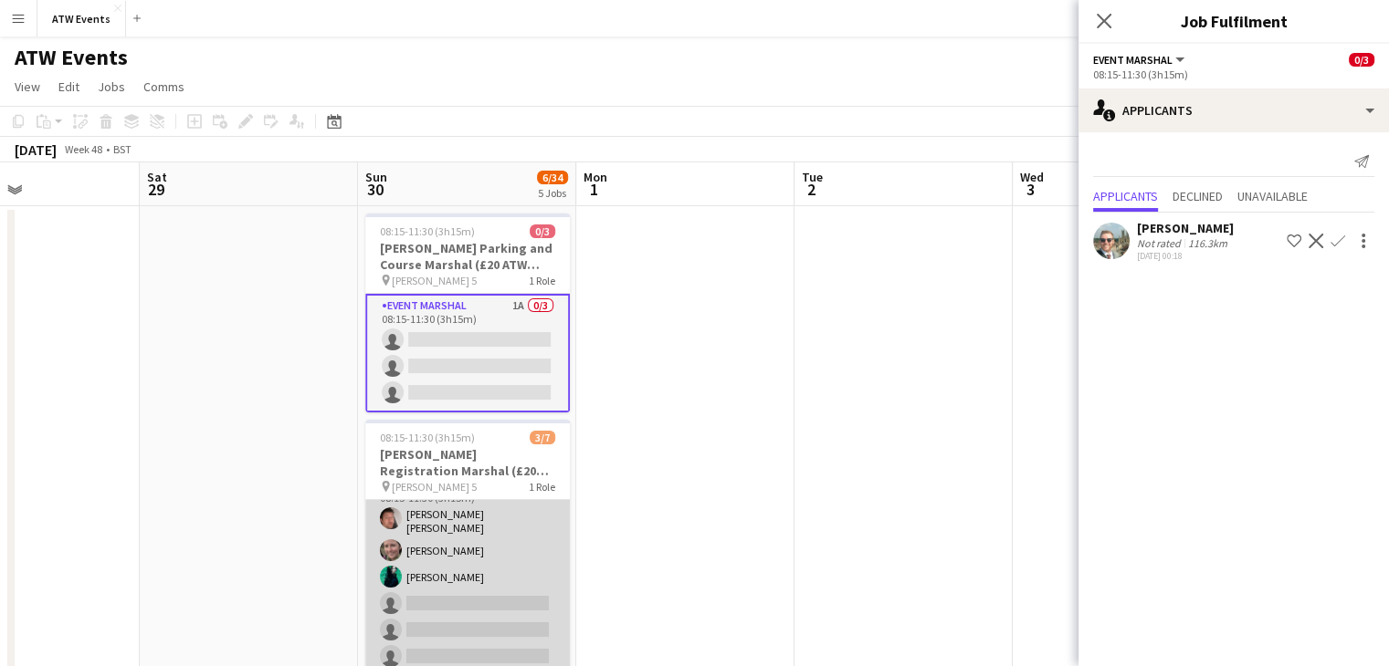
scroll to position [0, 0]
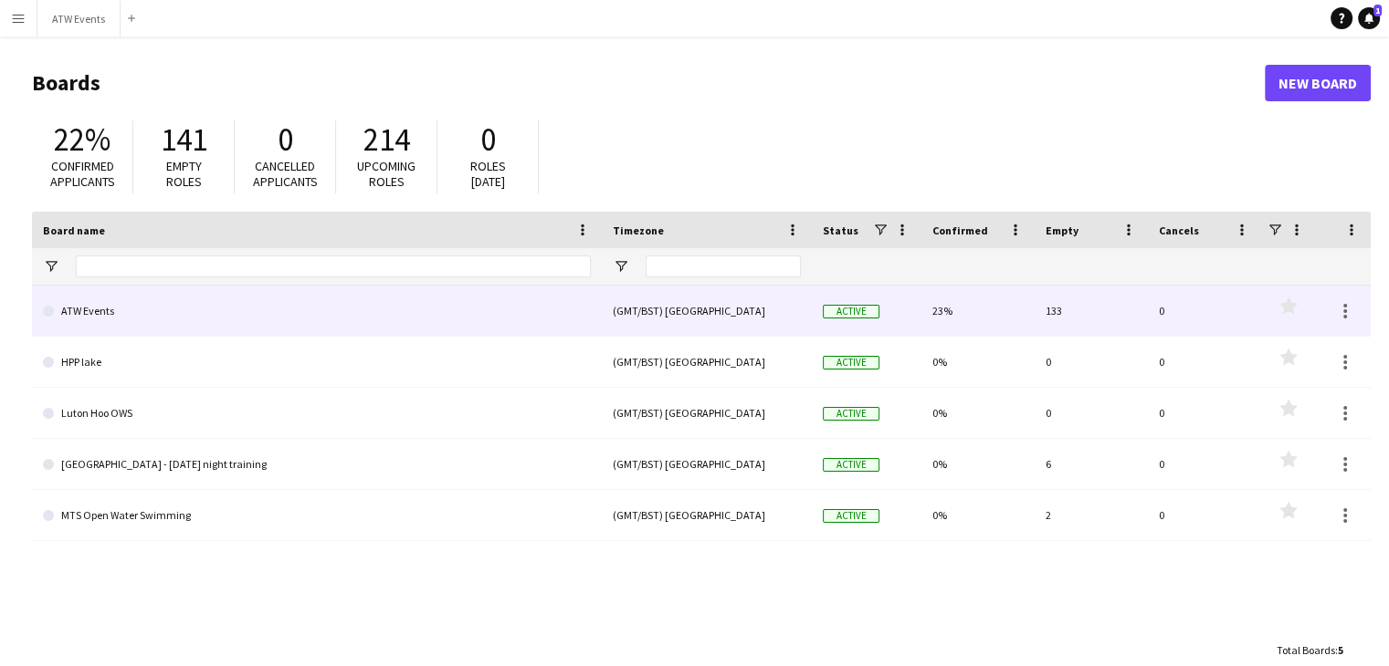
click at [110, 319] on link "ATW Events" at bounding box center [317, 311] width 548 height 51
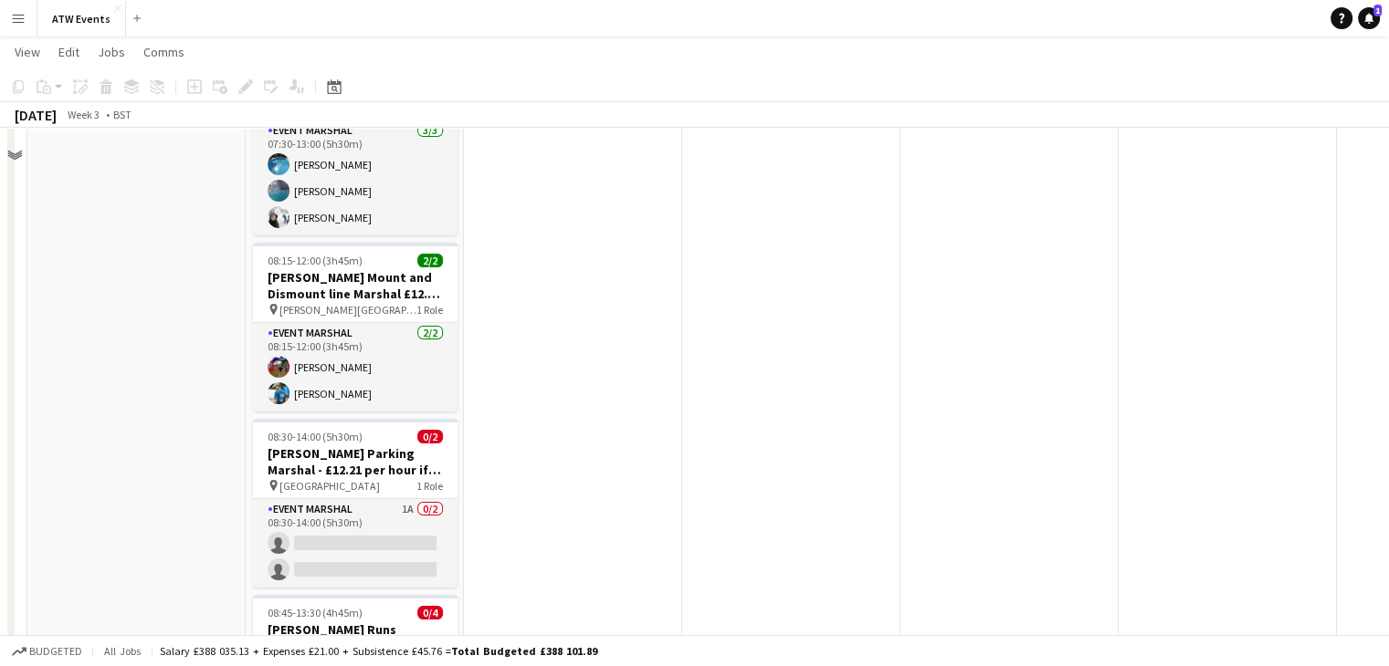
scroll to position [182, 0]
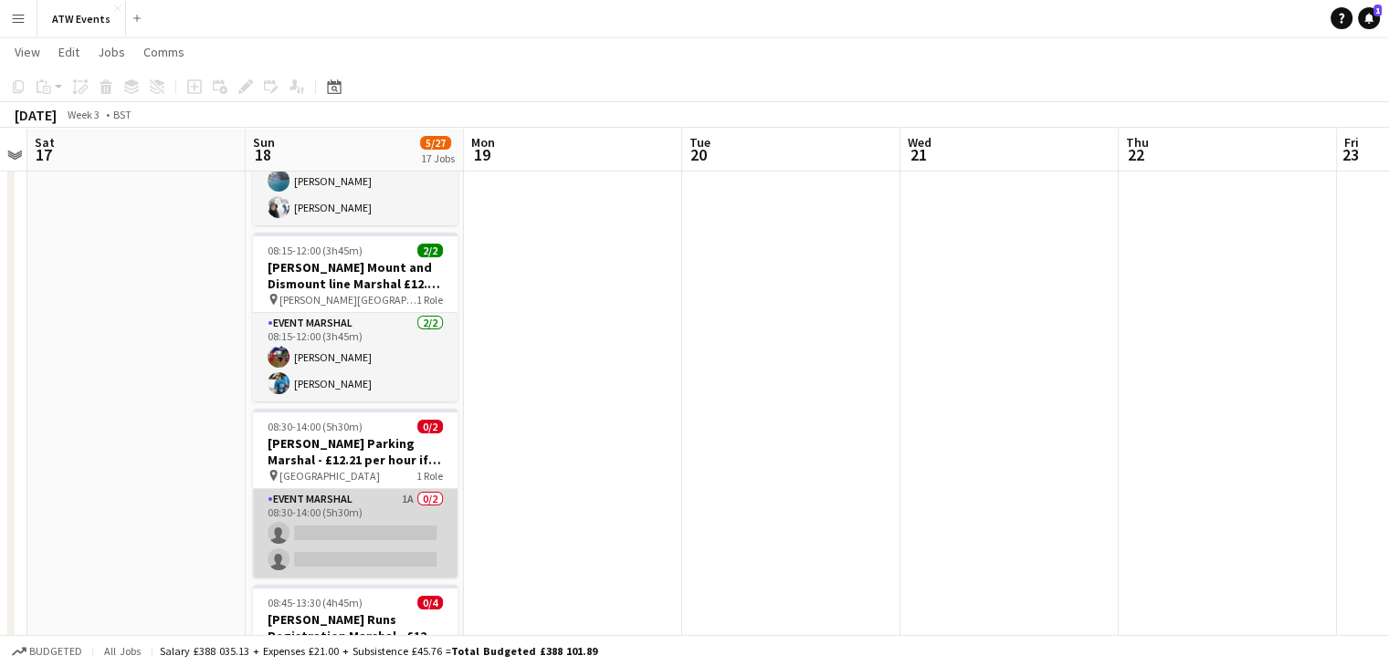
click at [393, 513] on app-card-role "Event Marshal 1A 0/2 08:30-14:00 (5h30m) single-neutral-actions single-neutral-…" at bounding box center [355, 533] width 204 height 89
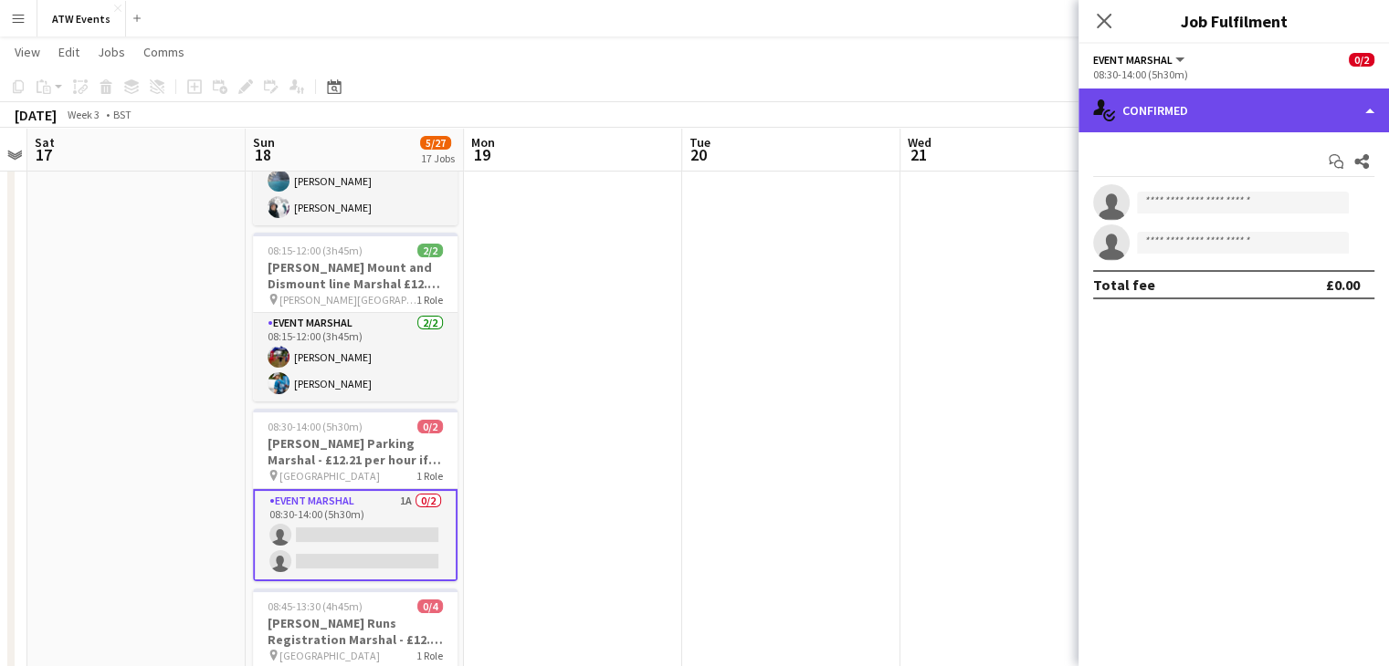
click at [1189, 111] on div "single-neutral-actions-check-2 Confirmed" at bounding box center [1233, 111] width 310 height 44
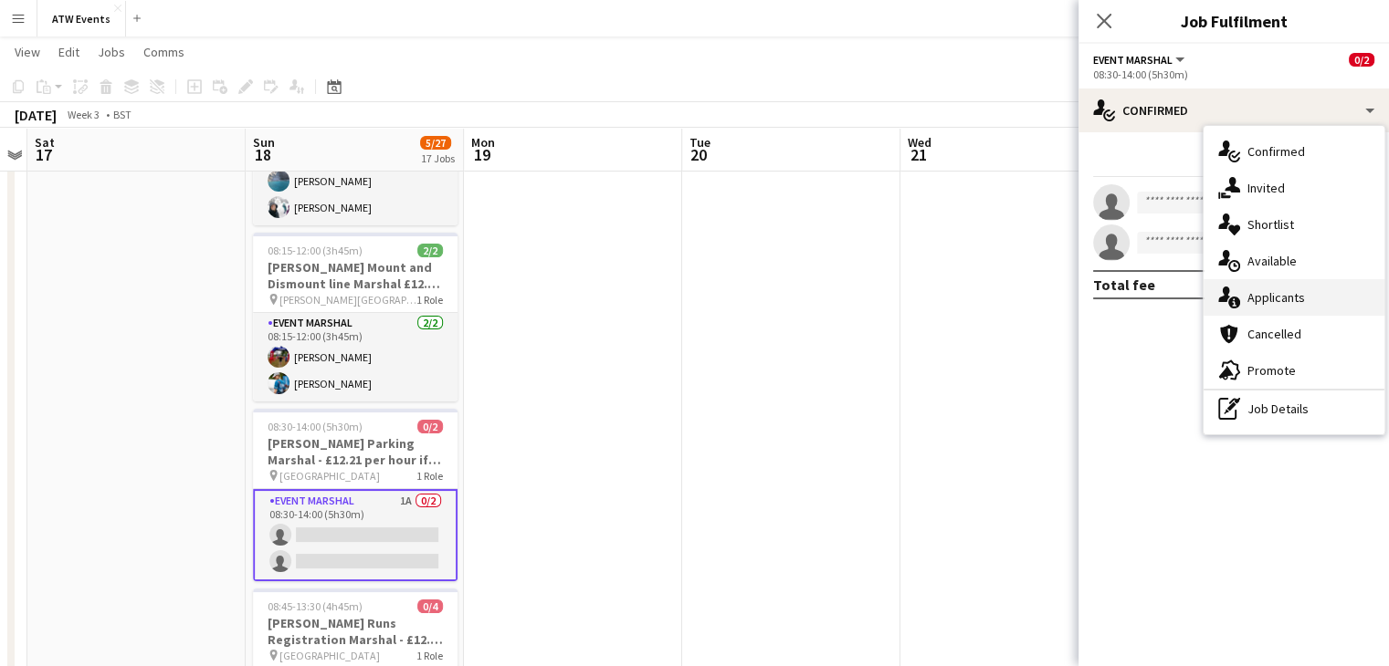
click at [1247, 292] on span "Applicants" at bounding box center [1276, 297] width 58 height 16
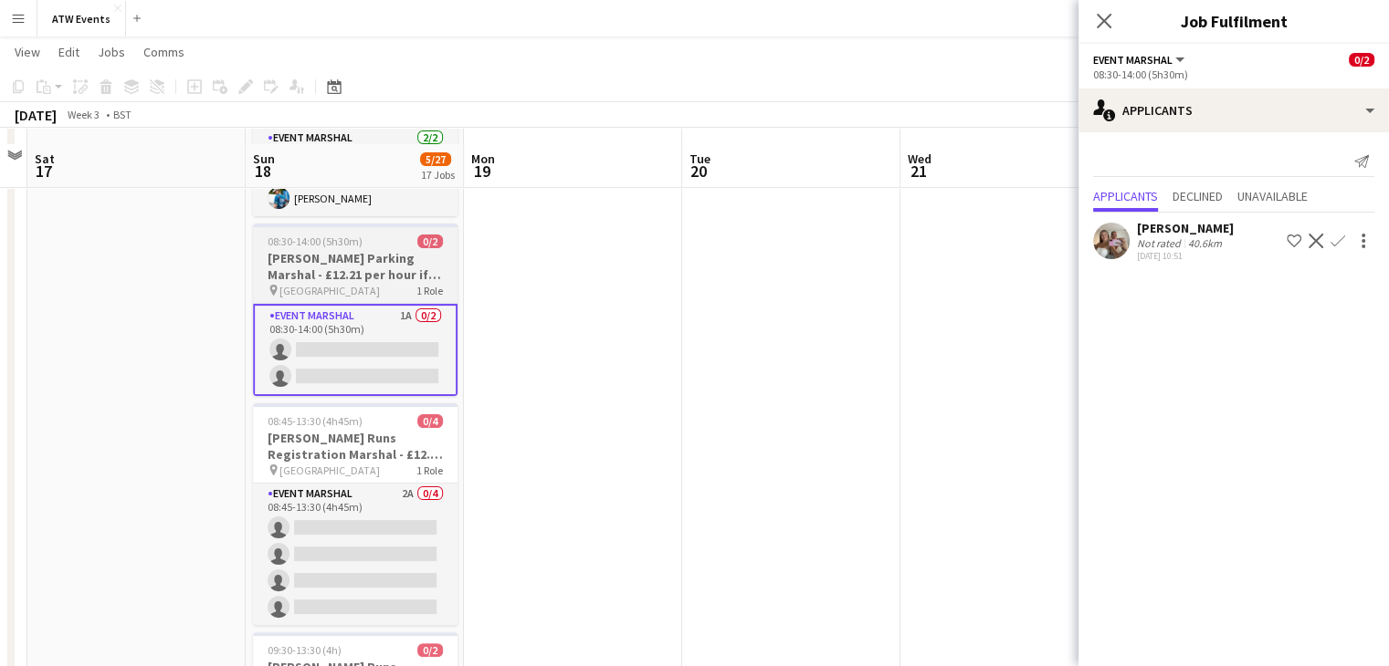
scroll to position [398, 0]
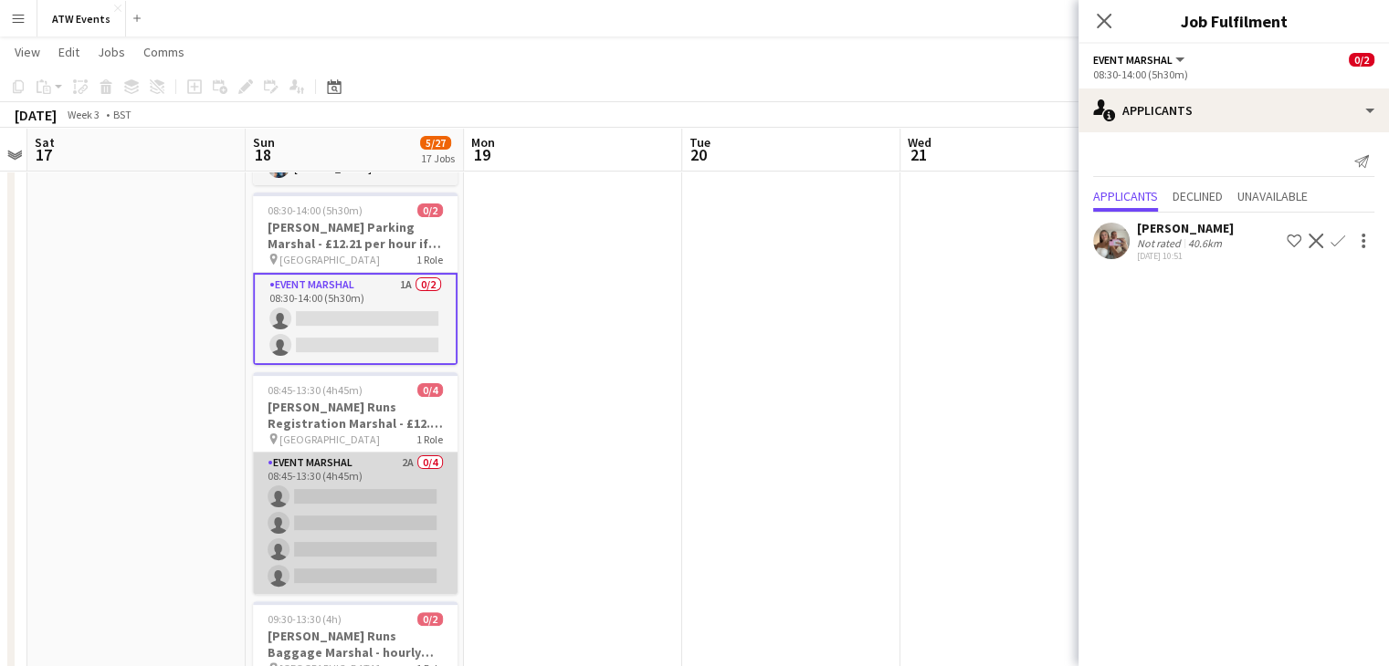
click at [362, 540] on app-card-role "Event Marshal 2A 0/4 08:45-13:30 (4h45m) single-neutral-actions single-neutral-…" at bounding box center [355, 523] width 204 height 141
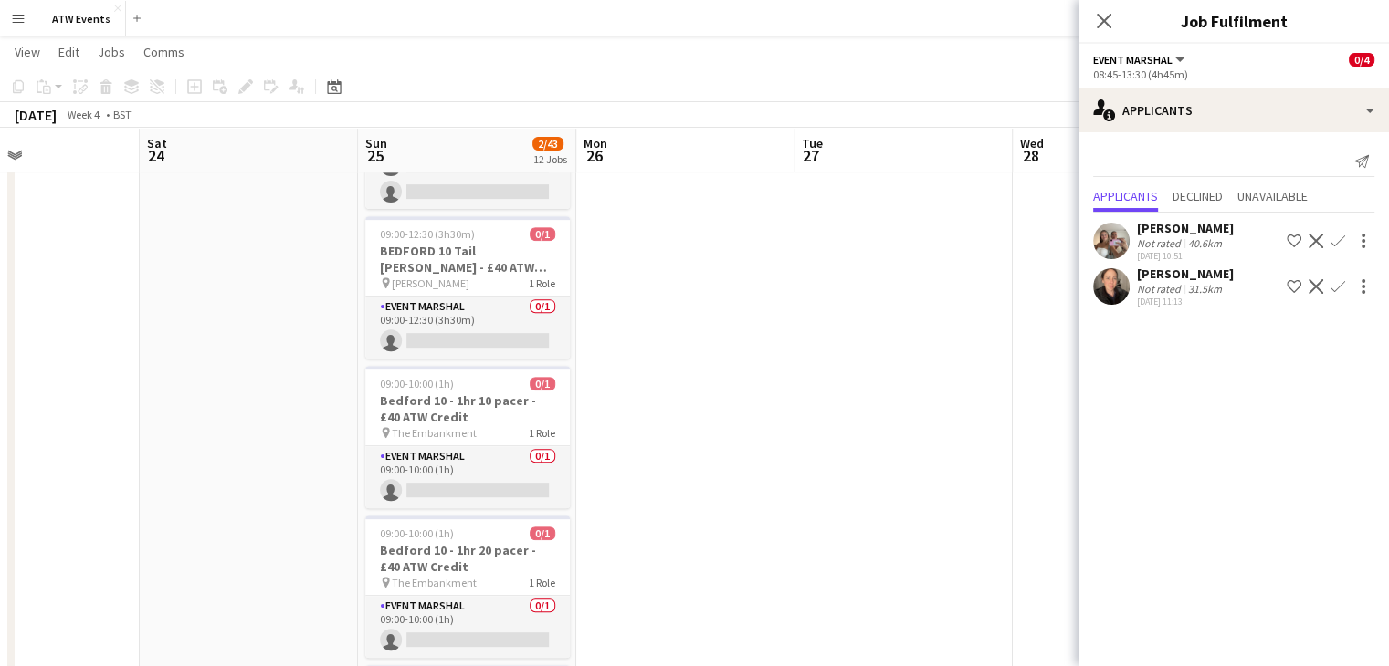
scroll to position [734, 0]
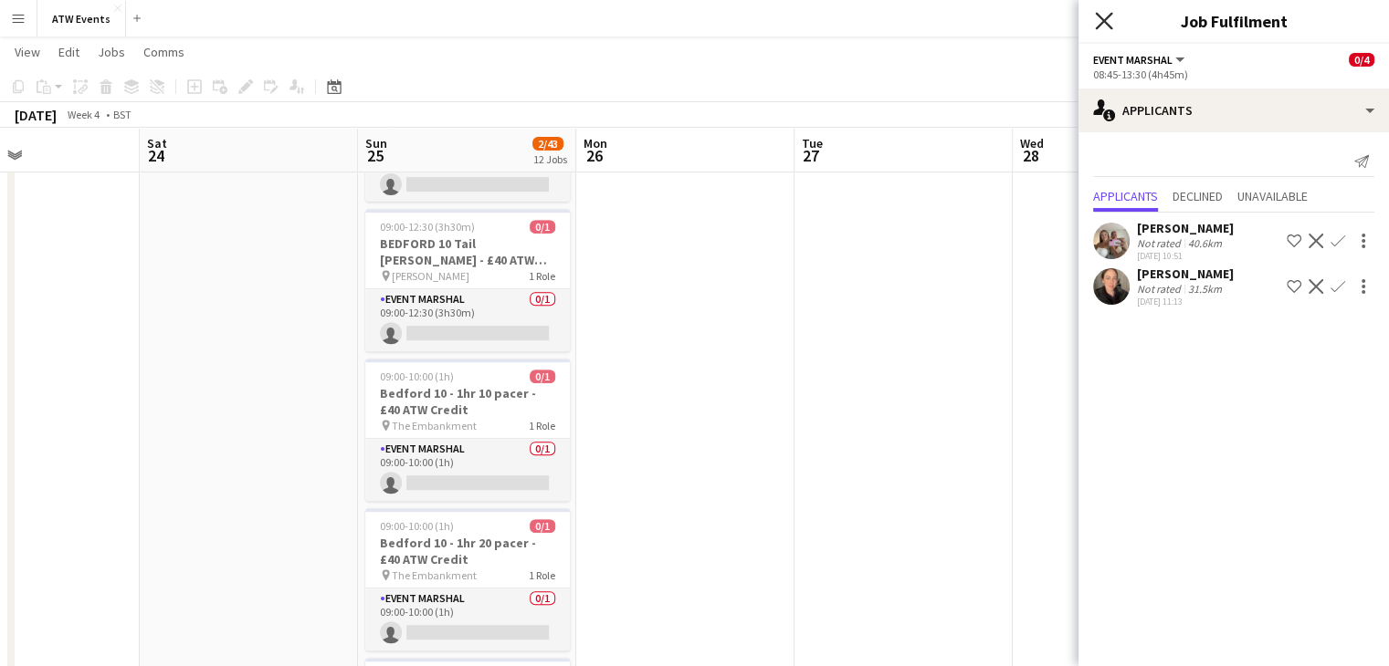
click at [1100, 13] on icon "Close pop-in" at bounding box center [1103, 20] width 17 height 17
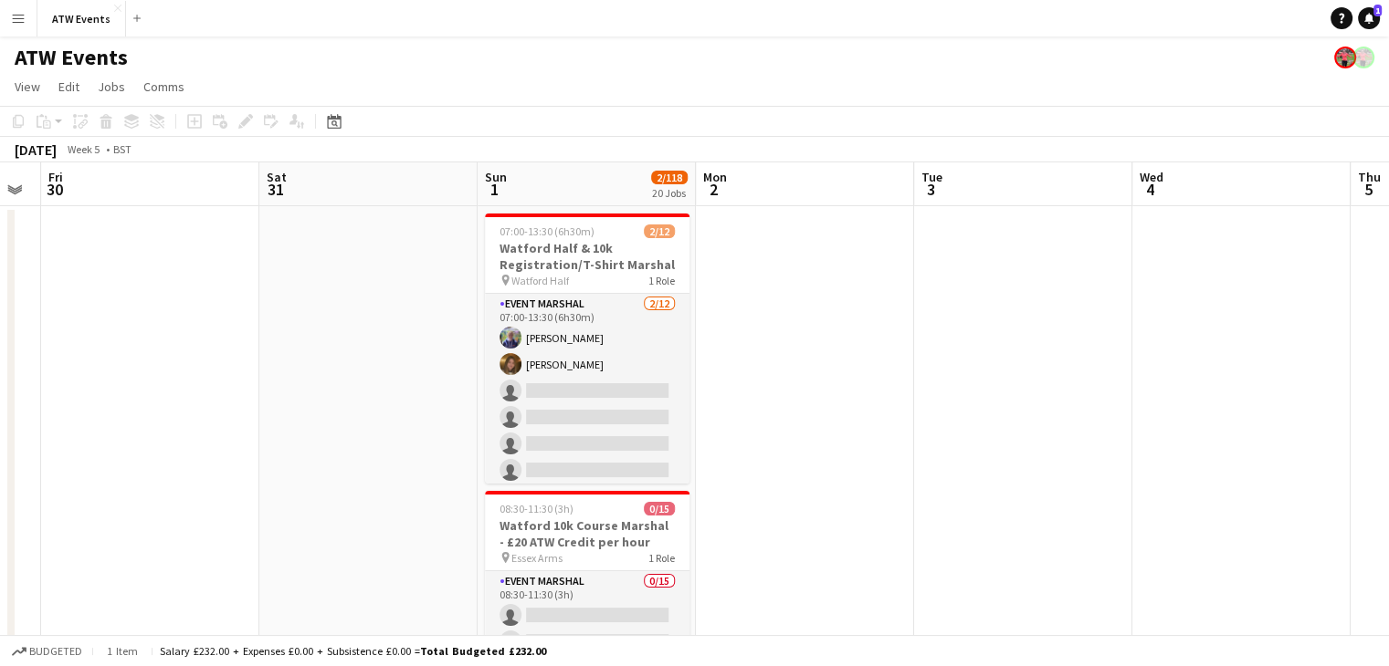
scroll to position [0, 833]
